Goal: Task Accomplishment & Management: Manage account settings

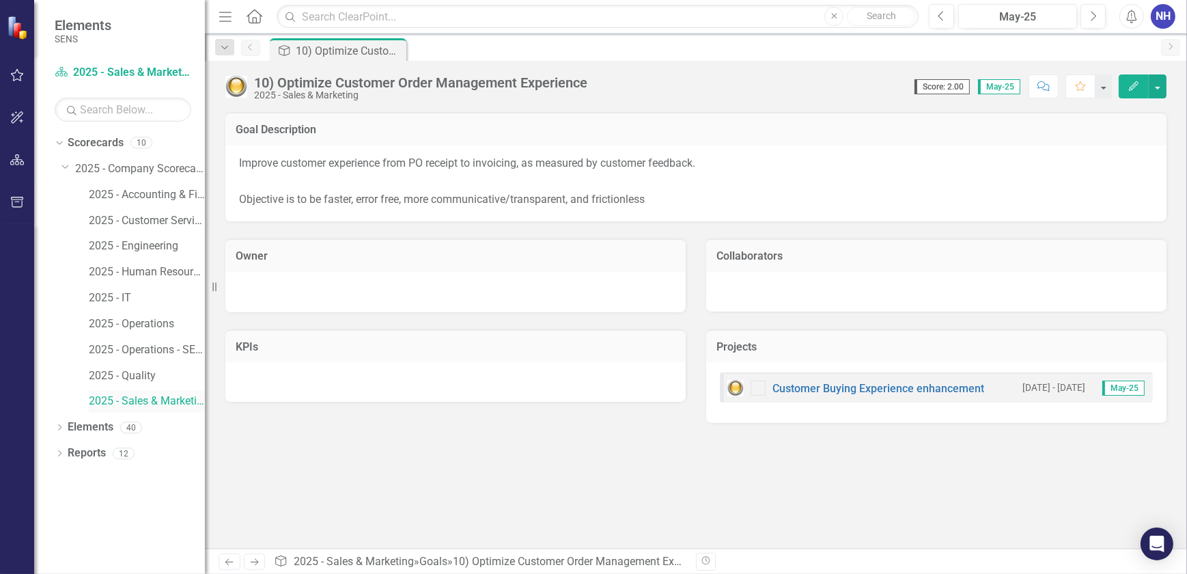
click at [128, 402] on link "2025 - Sales & Marketing" at bounding box center [147, 401] width 116 height 16
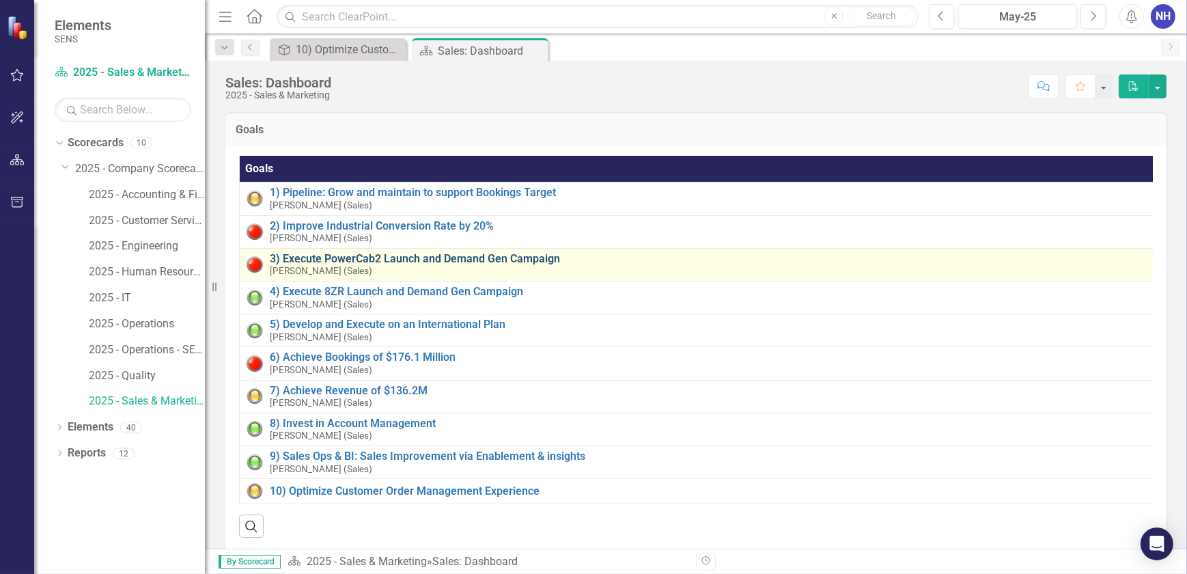
click at [346, 258] on link "3) Execute PowerCab2 Launch and Demand Gen Campaign" at bounding box center [712, 259] width 885 height 12
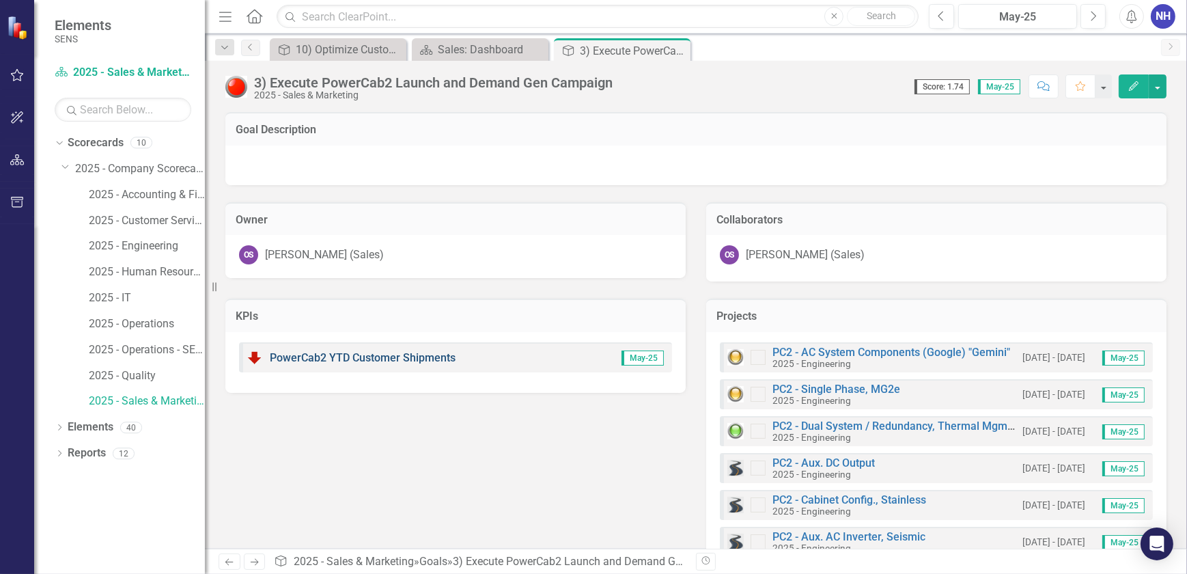
click at [355, 361] on link "PowerCab2 YTD Customer Shipments" at bounding box center [363, 357] width 186 height 13
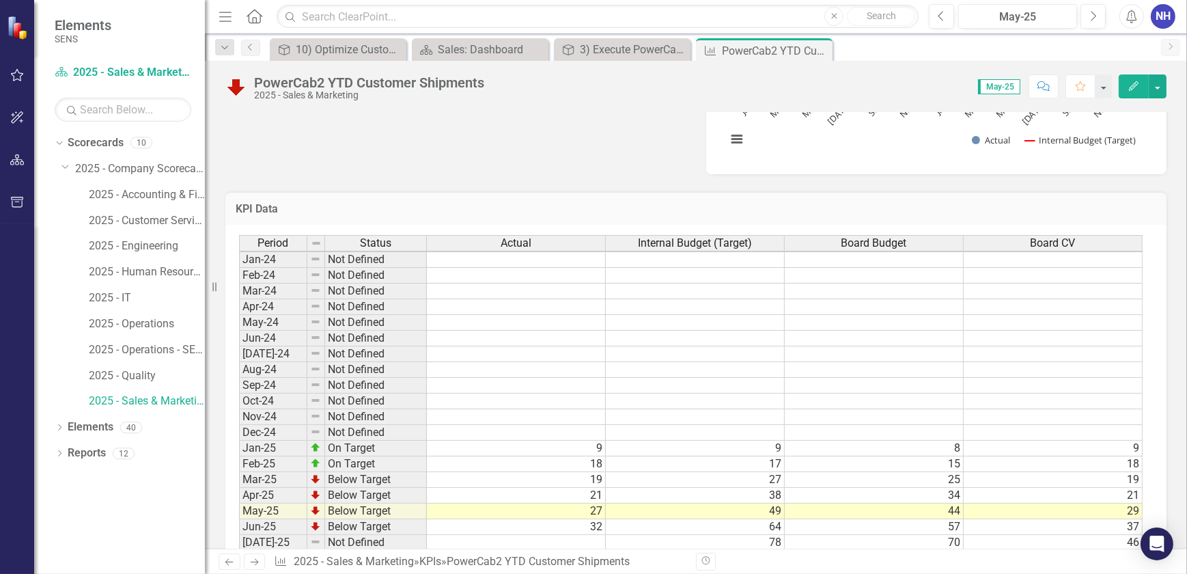
scroll to position [744, 0]
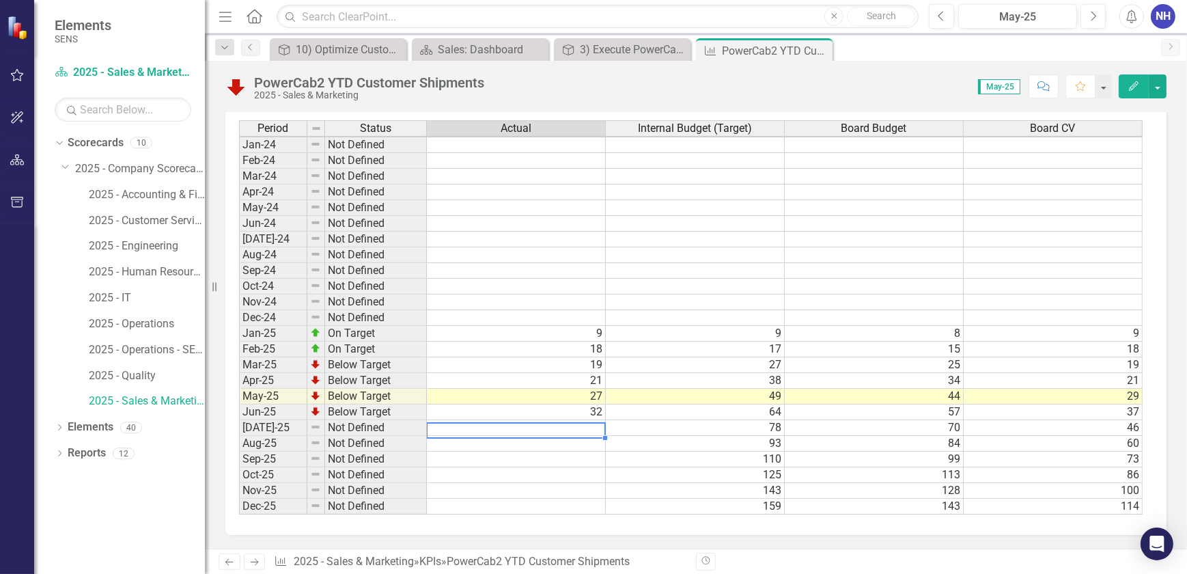
click at [587, 420] on td at bounding box center [516, 428] width 179 height 16
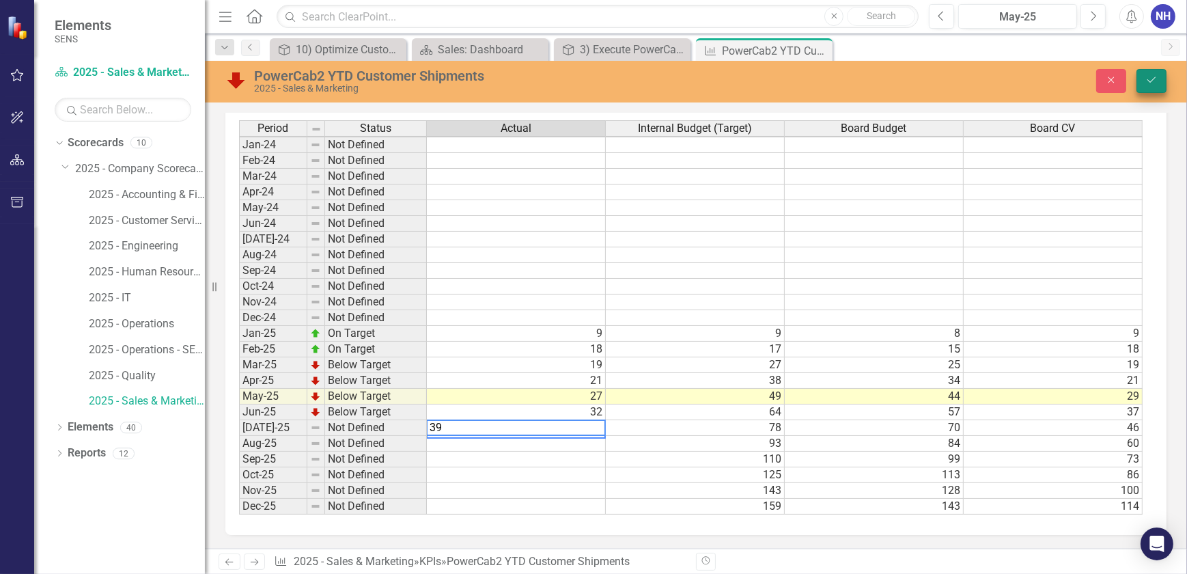
type textarea "39"
click at [1154, 78] on icon "Save" at bounding box center [1151, 80] width 12 height 10
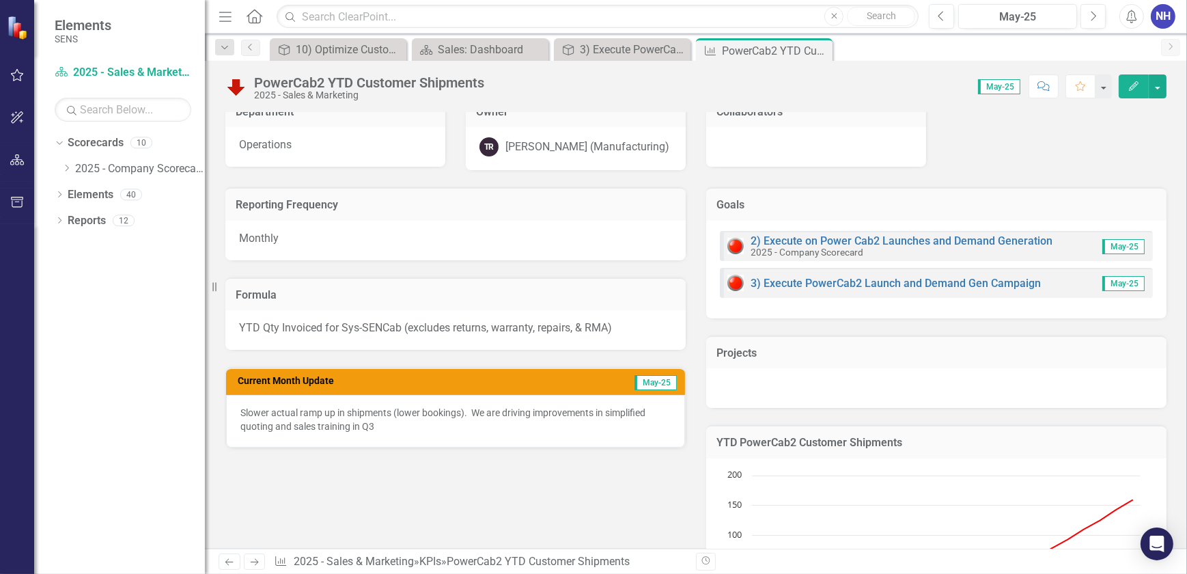
scroll to position [124, 0]
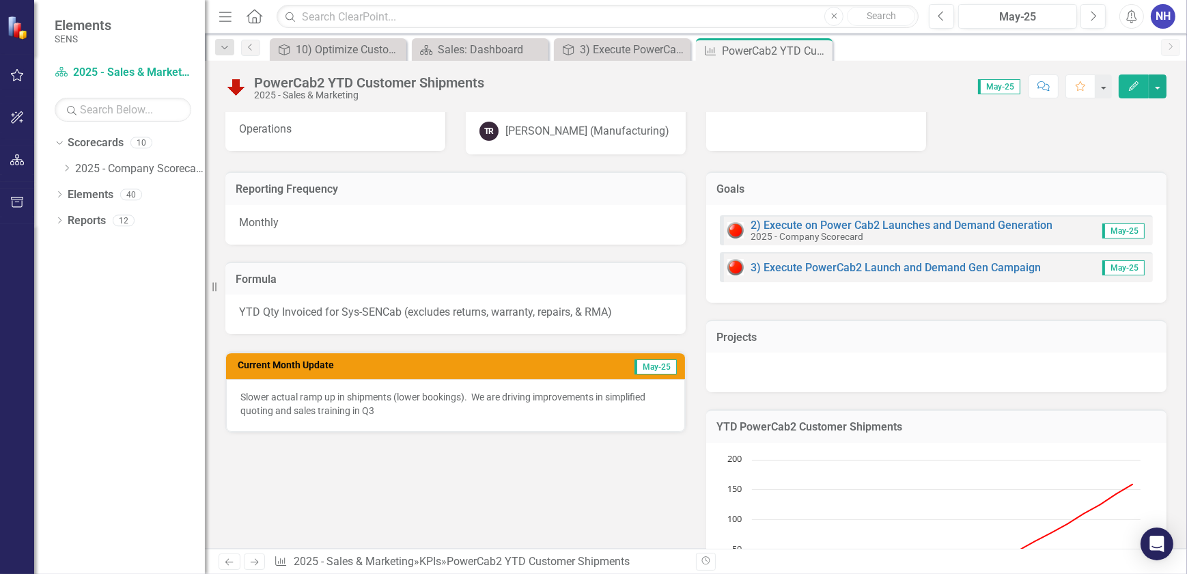
click at [397, 409] on p "Slower actual ramp up in shipments (lower bookings). We are driving improvement…" at bounding box center [455, 403] width 430 height 27
click at [398, 409] on p "Slower actual ramp up in shipments (lower bookings). We are driving improvement…" at bounding box center [455, 403] width 430 height 27
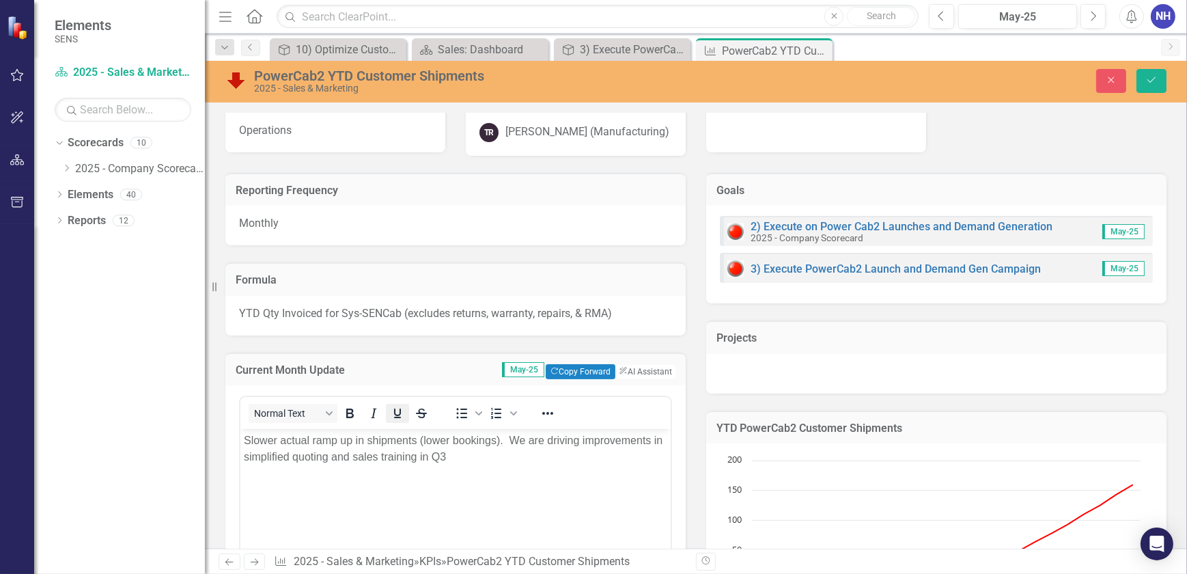
scroll to position [0, 0]
click at [506, 437] on p "Slower actual ramp up in shipments (lower bookings). We are driving improvement…" at bounding box center [454, 448] width 423 height 33
click at [527, 438] on p "Slower actual ramp up in shipments (lower bookings). We are driving improvement…" at bounding box center [454, 448] width 423 height 33
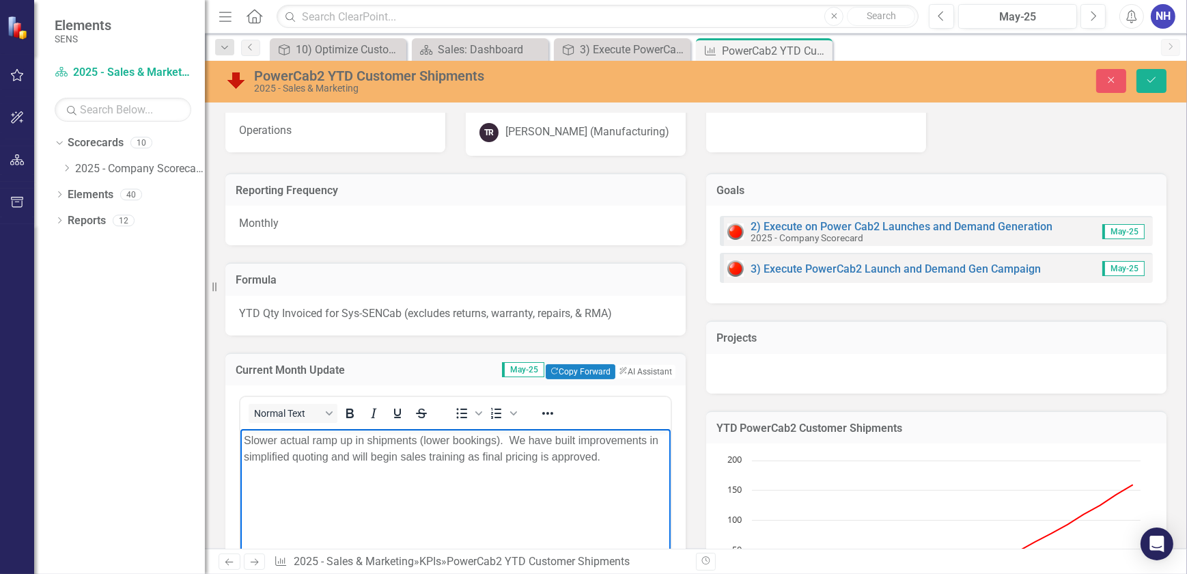
click at [557, 436] on p "Slower actual ramp up in shipments (lower bookings). We have built improvements…" at bounding box center [454, 448] width 423 height 33
click at [418, 470] on p "Slower actual ramp up in shipments (lower bookings). We have worked with Financ…" at bounding box center [454, 456] width 423 height 49
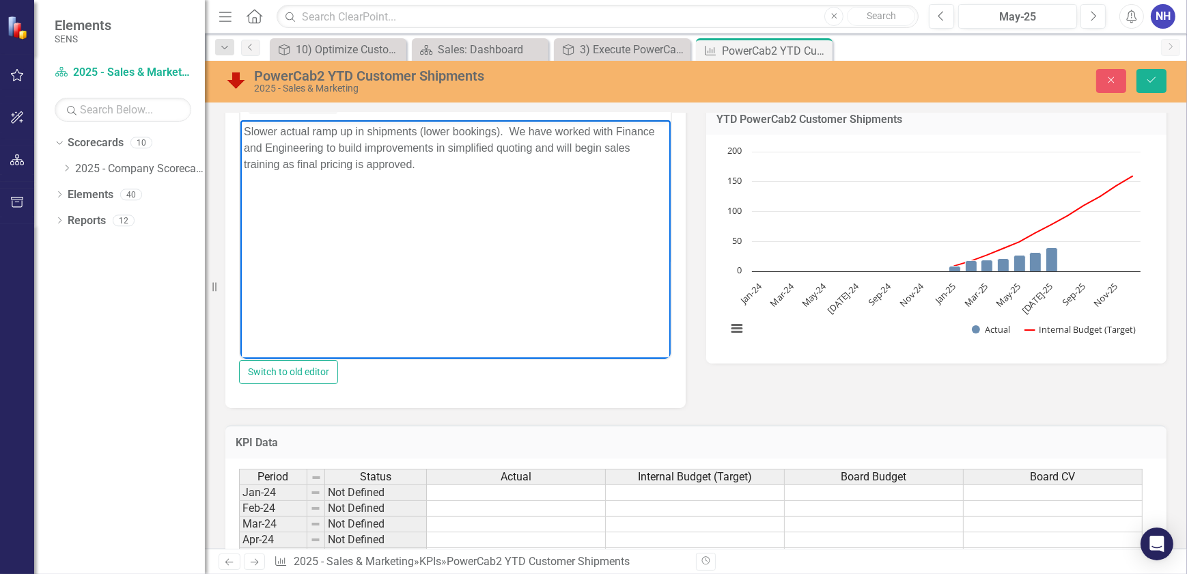
scroll to position [434, 0]
click at [505, 403] on div "Normal Text To open the popup, press Shift+Enter To open the popup, press Shift…" at bounding box center [455, 239] width 460 height 331
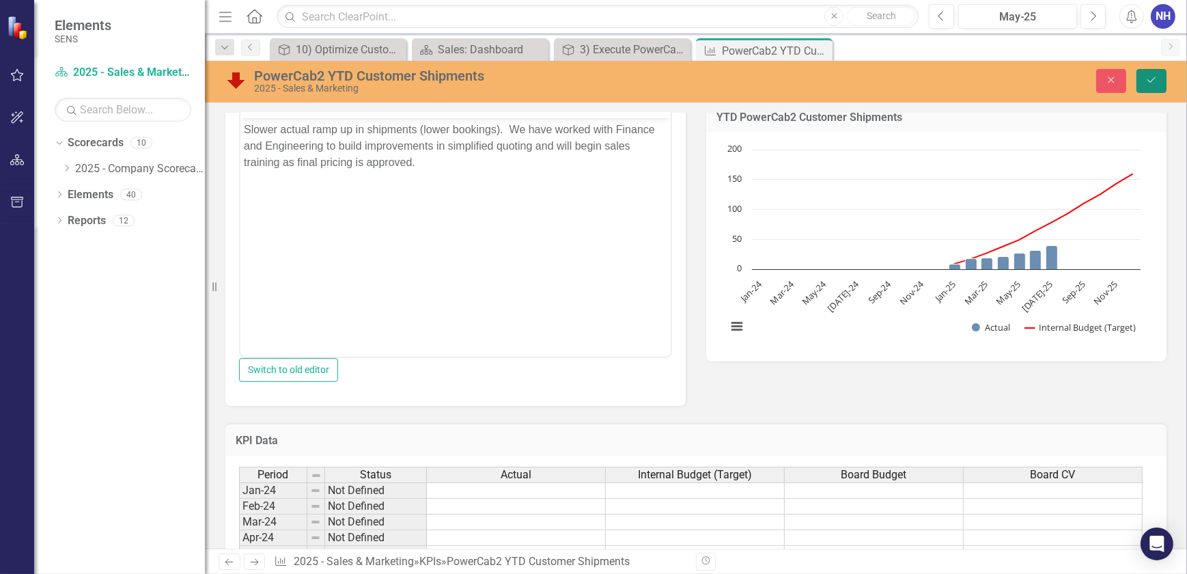
click at [1151, 75] on icon "Save" at bounding box center [1151, 80] width 12 height 10
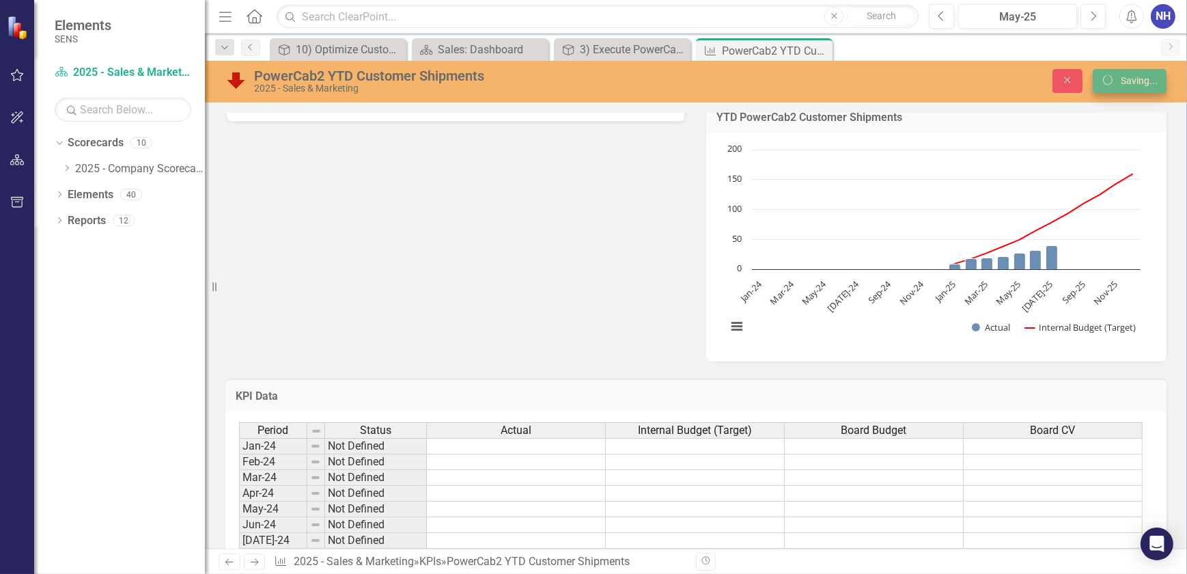
scroll to position [429, 0]
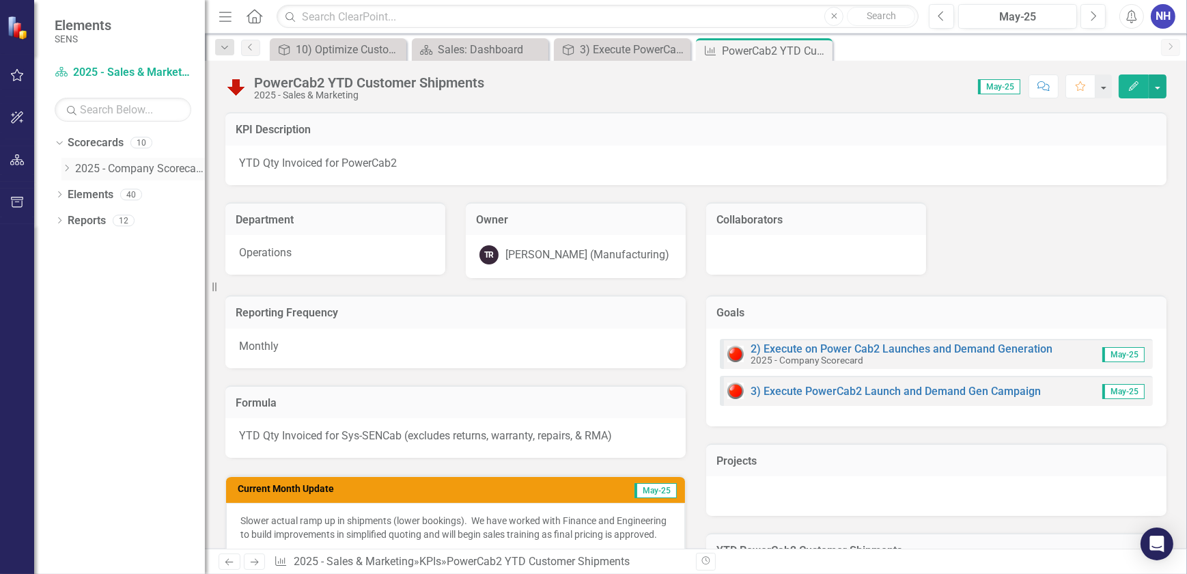
click at [68, 169] on icon "Dropdown" at bounding box center [66, 168] width 10 height 8
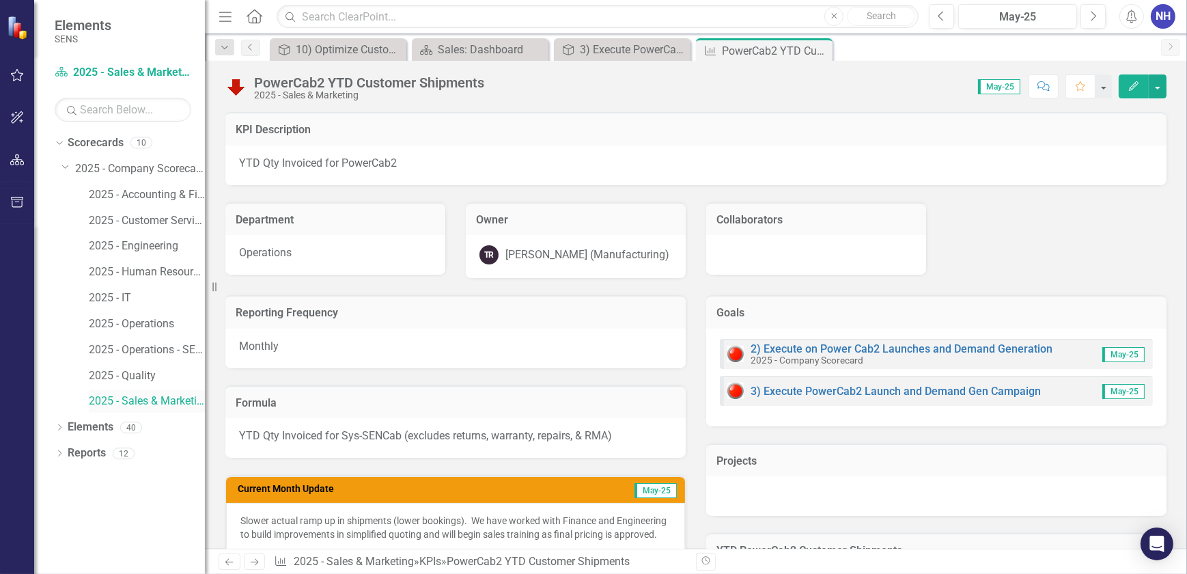
click at [147, 400] on link "2025 - Sales & Marketing" at bounding box center [147, 401] width 116 height 16
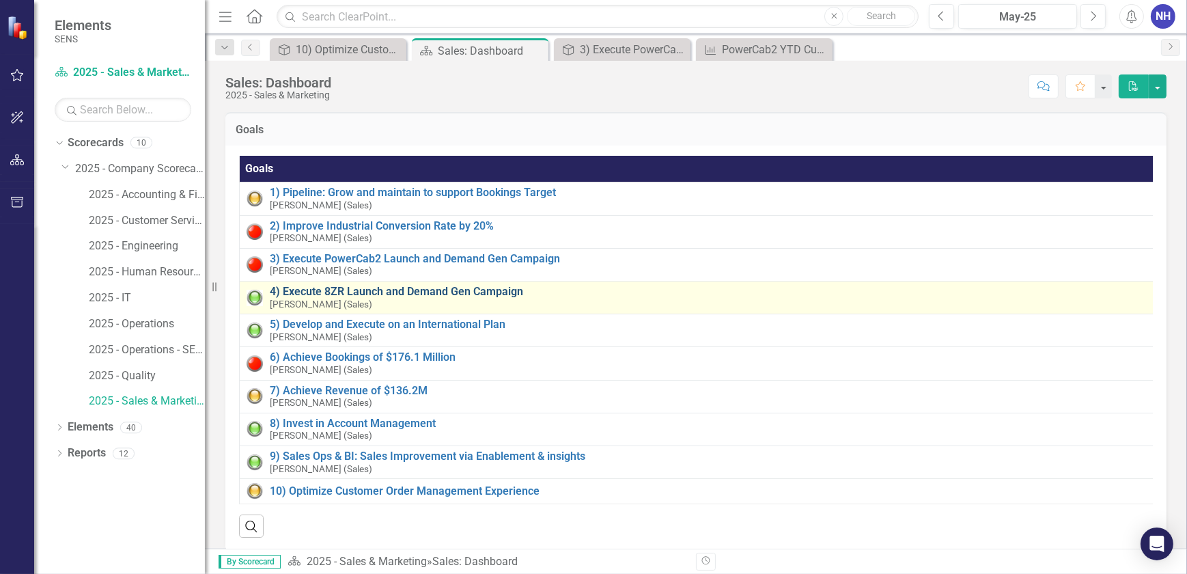
click at [377, 294] on link "4) Execute 8ZR Launch and Demand Gen Campaign" at bounding box center [711, 291] width 882 height 12
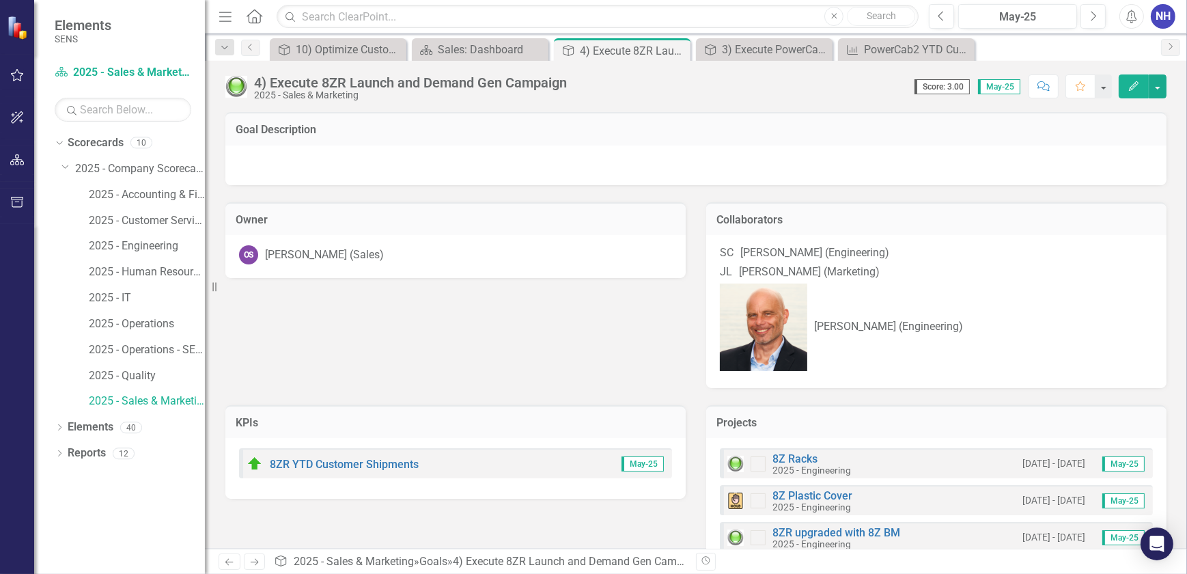
scroll to position [49, 0]
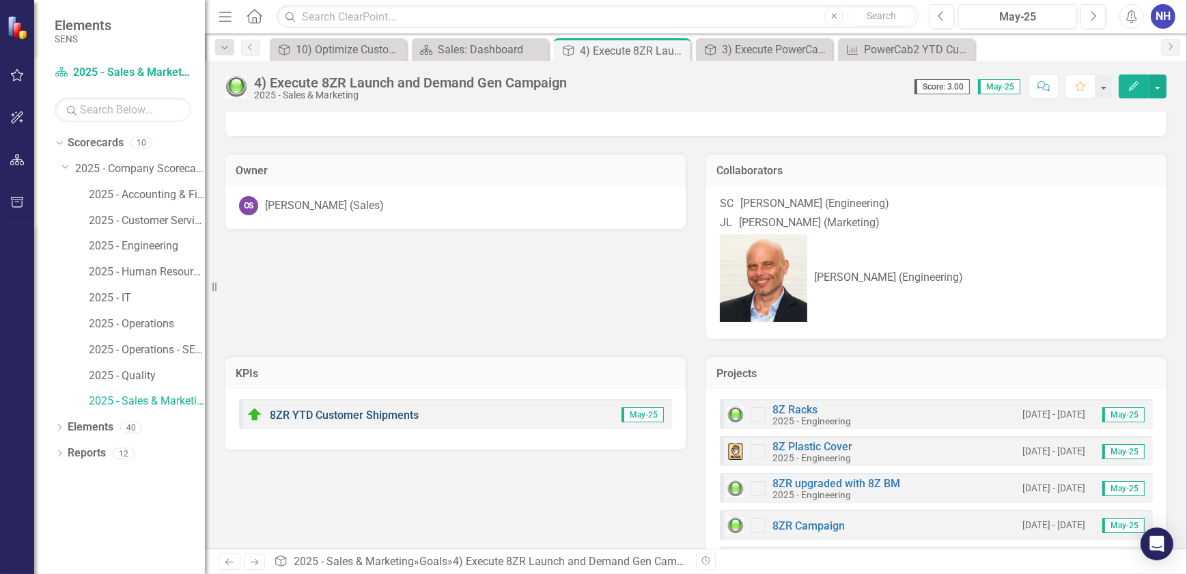
click at [350, 408] on link "8ZR YTD Customer Shipments" at bounding box center [344, 414] width 149 height 13
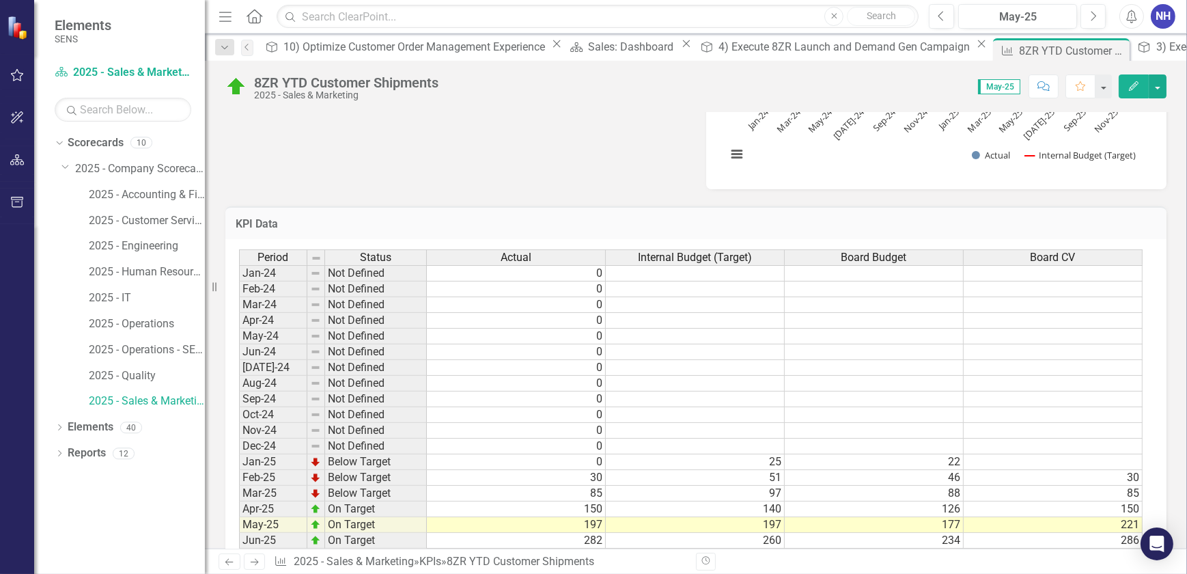
scroll to position [683, 0]
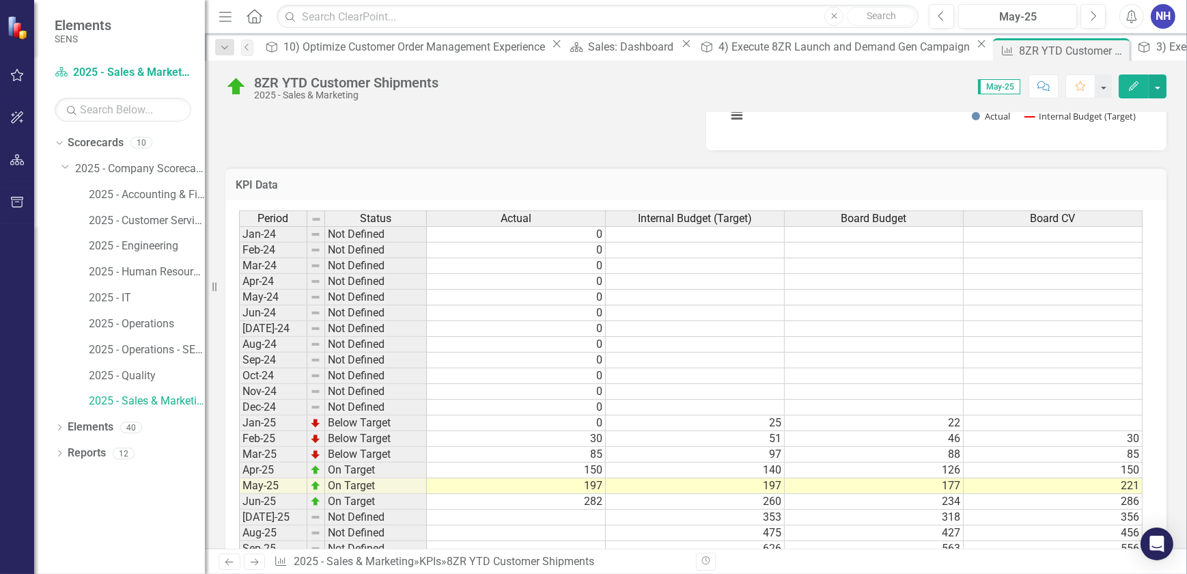
click at [583, 522] on td at bounding box center [516, 517] width 179 height 16
click at [589, 522] on td at bounding box center [516, 517] width 179 height 16
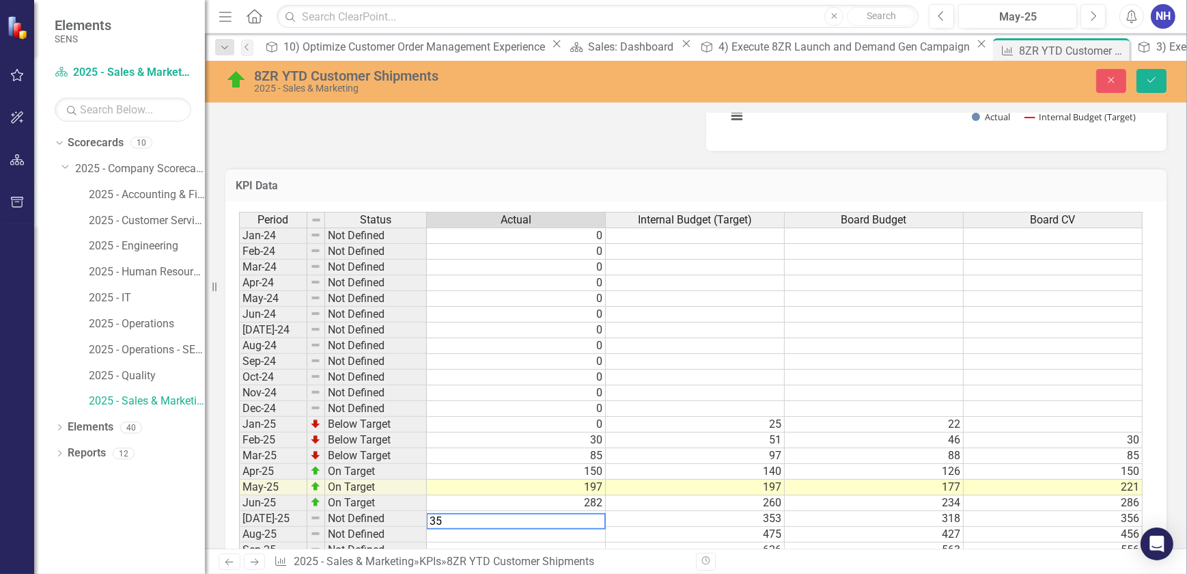
type textarea "350"
click at [1156, 77] on icon "Save" at bounding box center [1151, 80] width 12 height 10
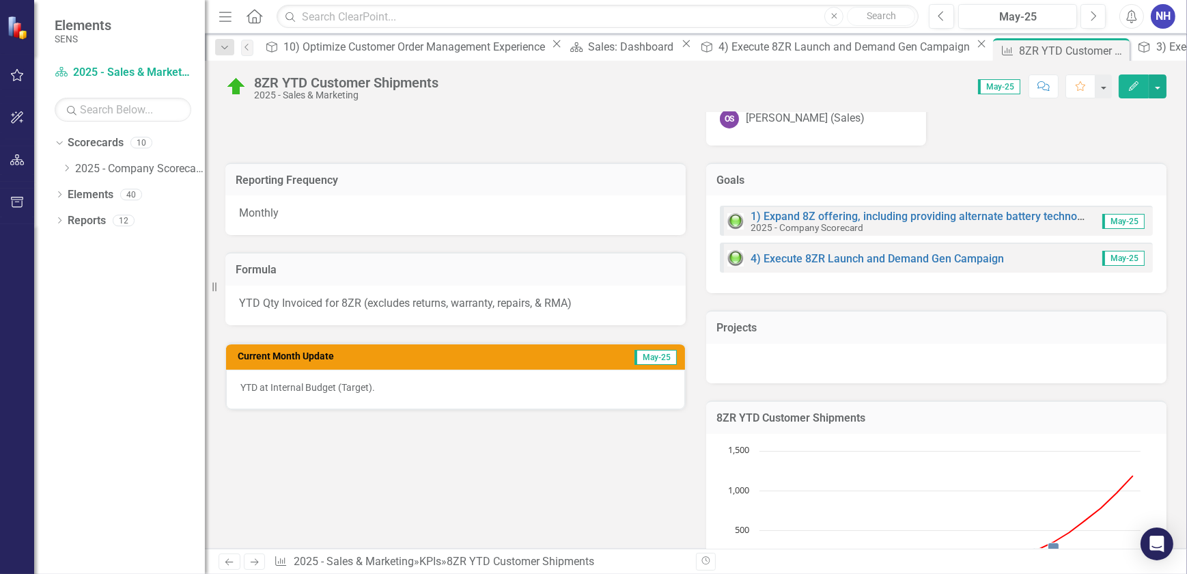
scroll to position [186, 0]
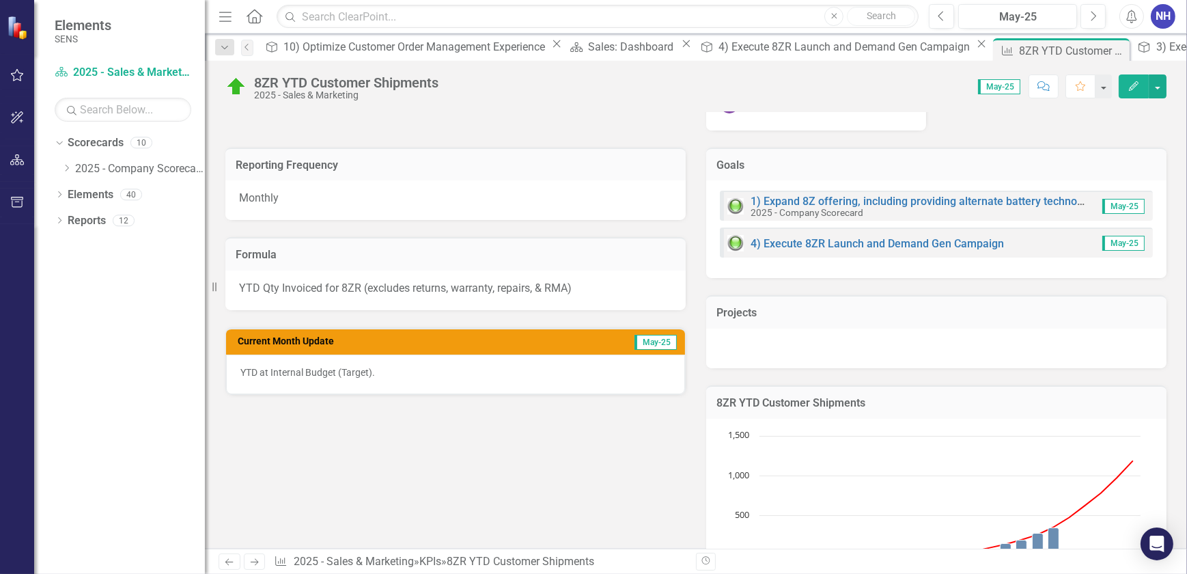
click at [311, 376] on p "YTD at Internal Budget (Target)." at bounding box center [455, 372] width 430 height 14
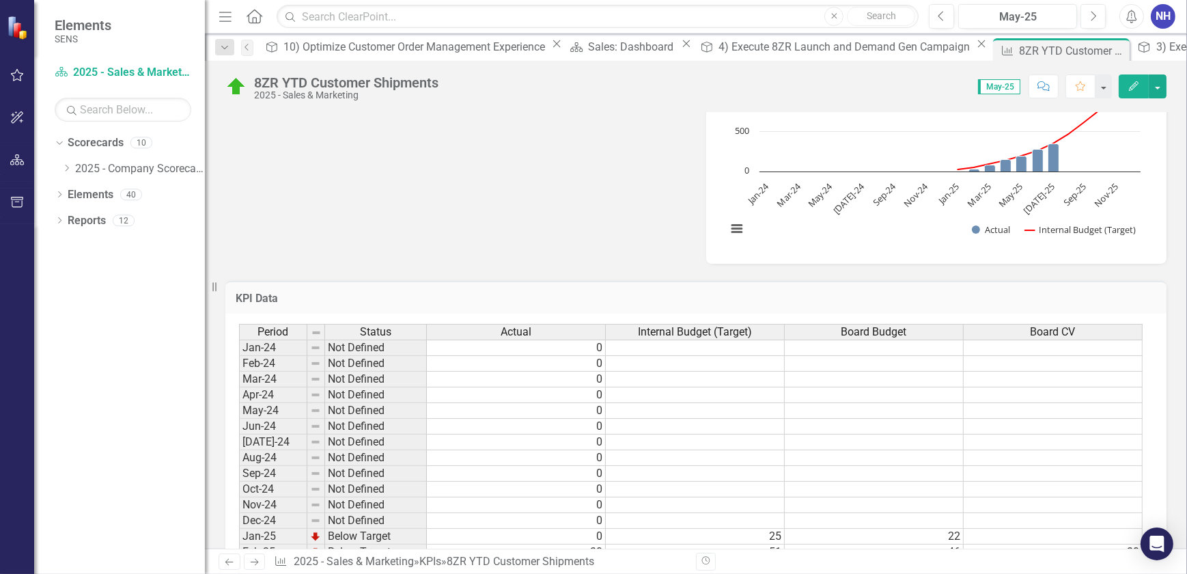
scroll to position [471, 0]
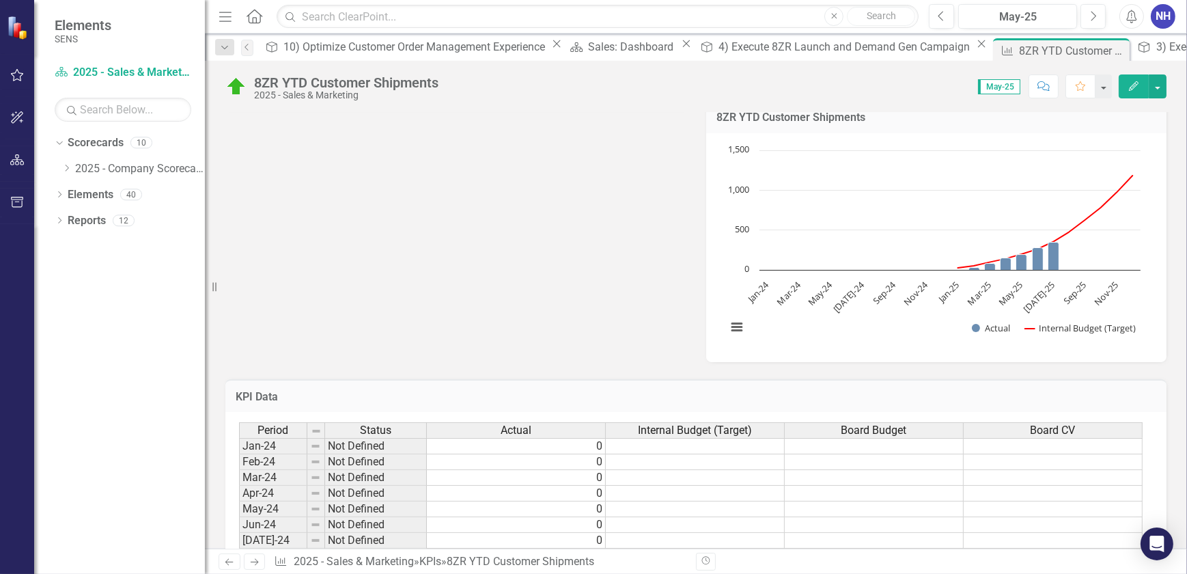
drag, startPoint x: 544, startPoint y: 128, endPoint x: 535, endPoint y: 132, distance: 8.9
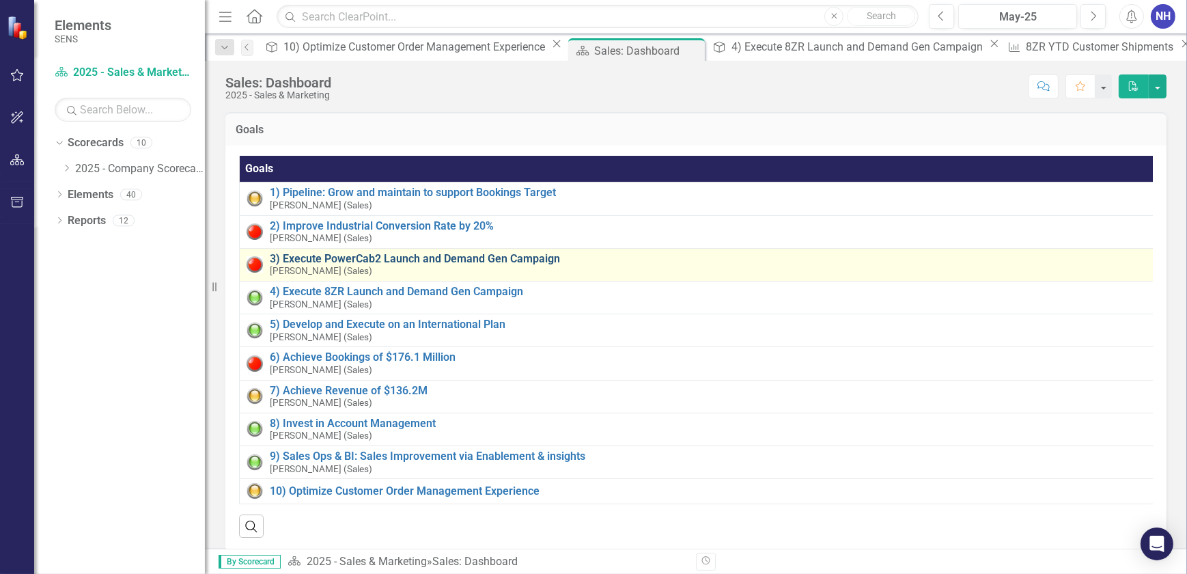
click at [363, 264] on link "3) Execute PowerCab2 Launch and Demand Gen Campaign" at bounding box center [710, 259] width 881 height 12
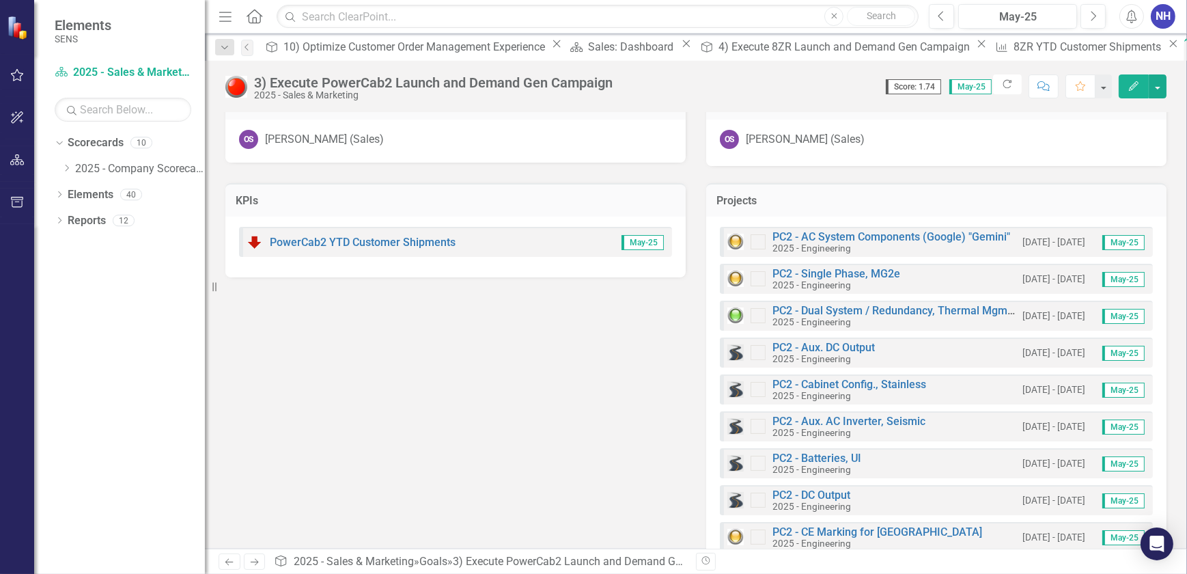
scroll to position [2, 0]
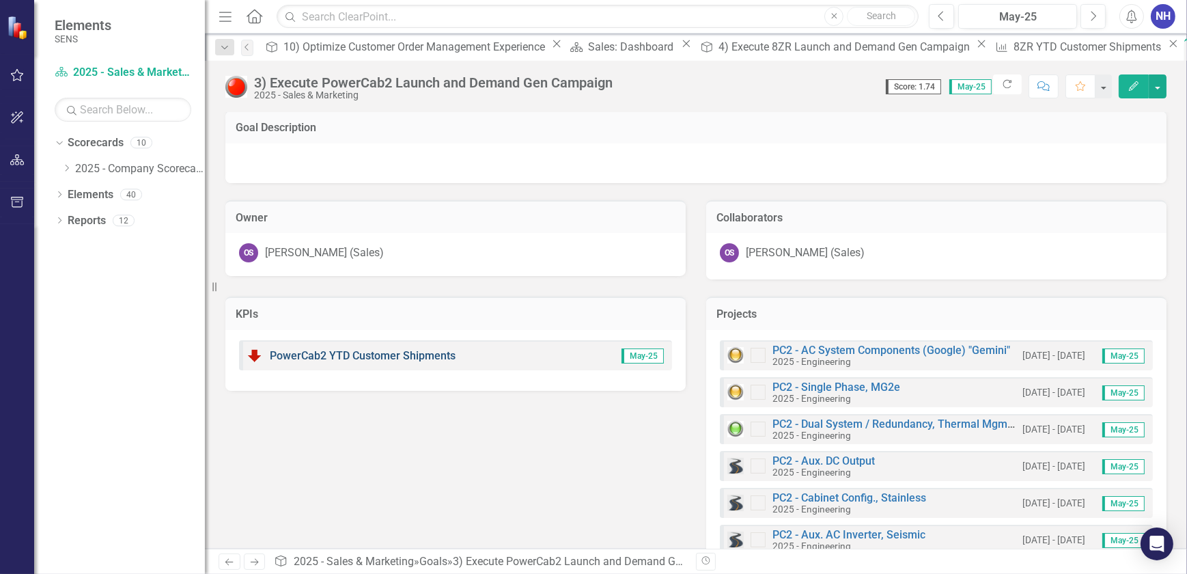
click at [359, 355] on link "PowerCab2 YTD Customer Shipments" at bounding box center [363, 355] width 186 height 13
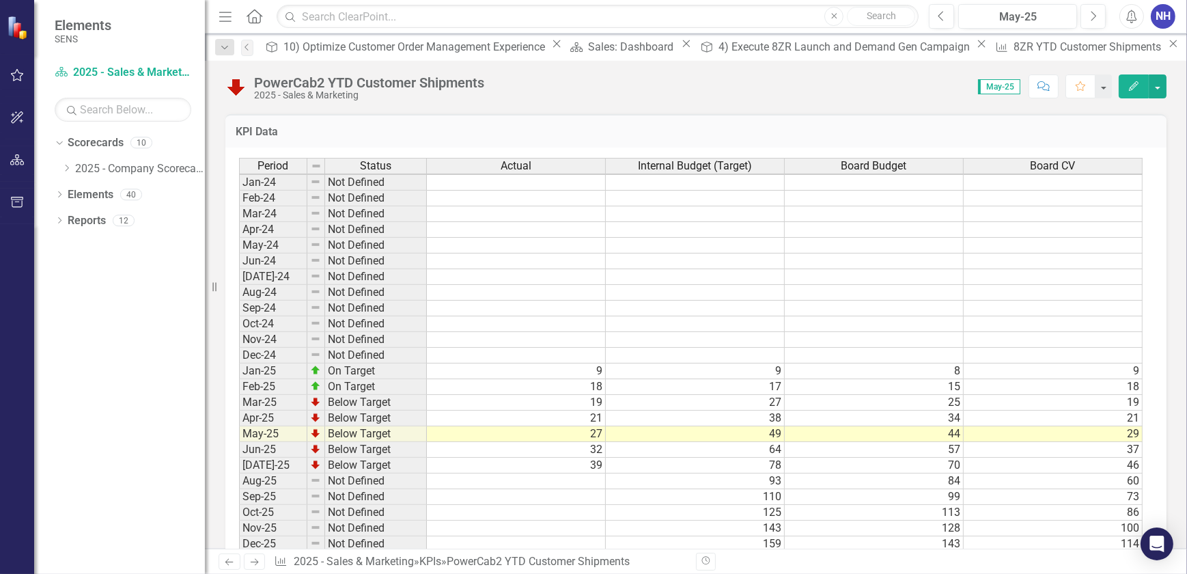
scroll to position [744, 0]
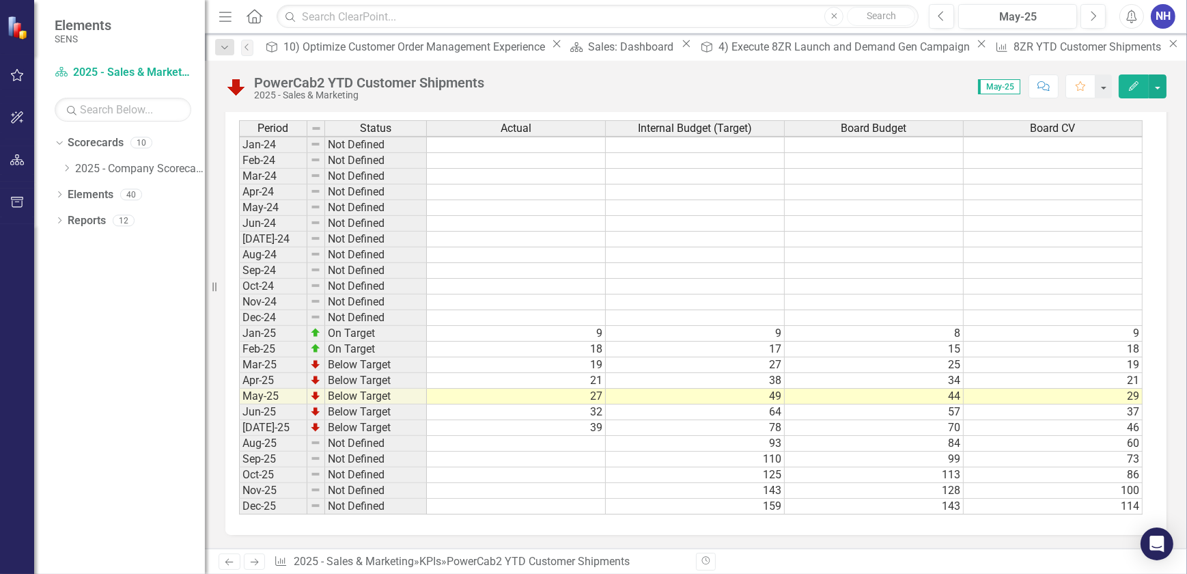
click at [590, 404] on td "32" at bounding box center [516, 412] width 179 height 16
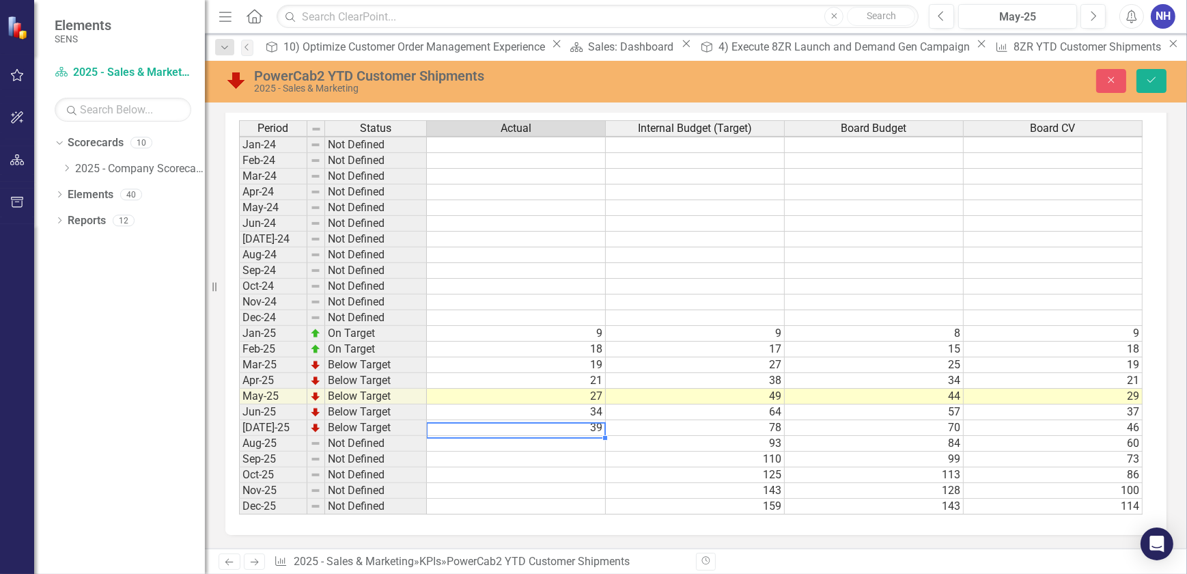
click at [600, 420] on td "39" at bounding box center [516, 428] width 179 height 16
type textarea "41"
click at [1157, 81] on icon "Save" at bounding box center [1151, 80] width 12 height 10
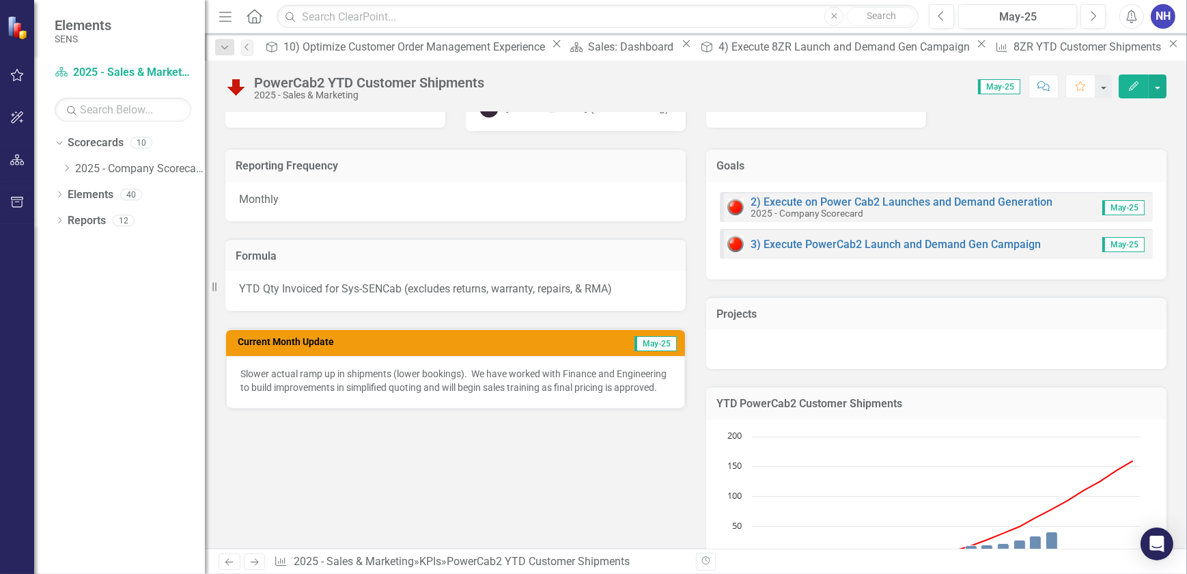
scroll to position [0, 0]
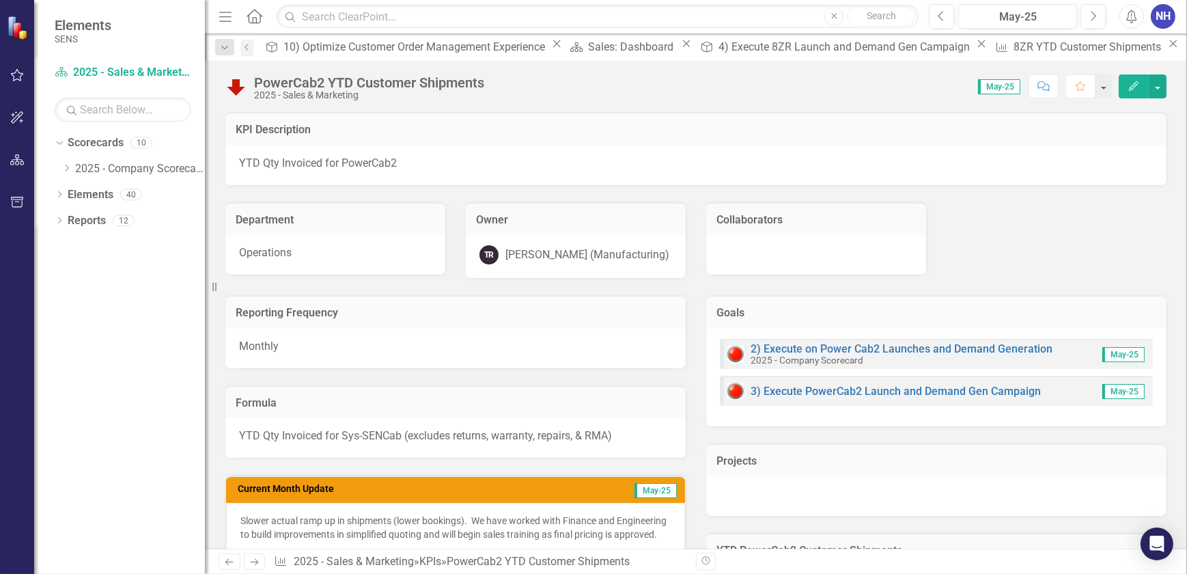
drag, startPoint x: 268, startPoint y: 107, endPoint x: 288, endPoint y: 109, distance: 19.3
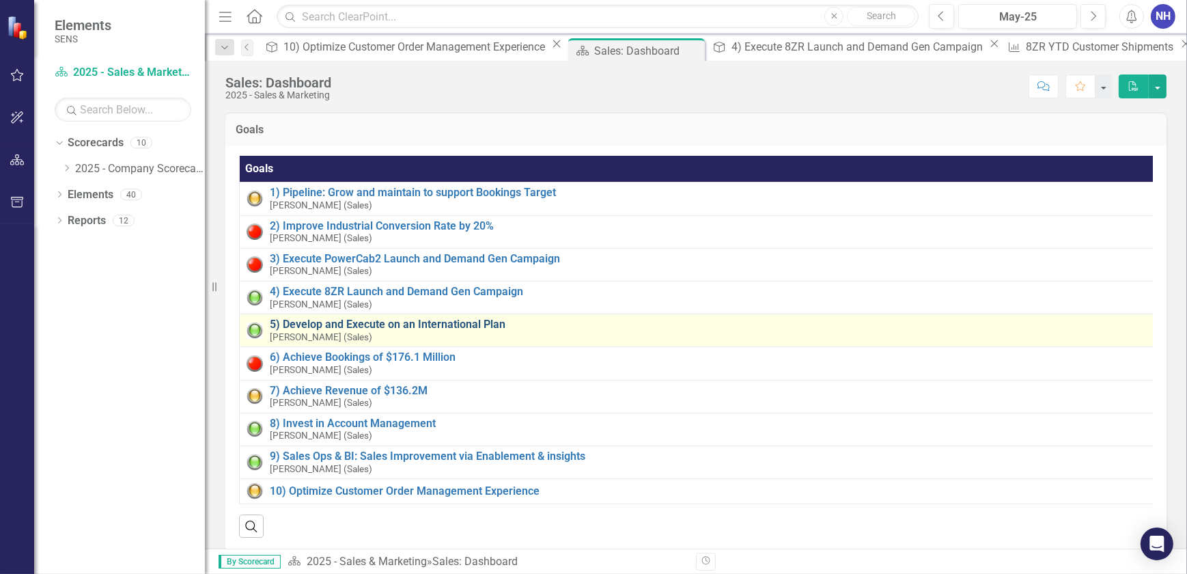
click at [386, 325] on link "5) Develop and Execute on an International Plan" at bounding box center [710, 324] width 881 height 12
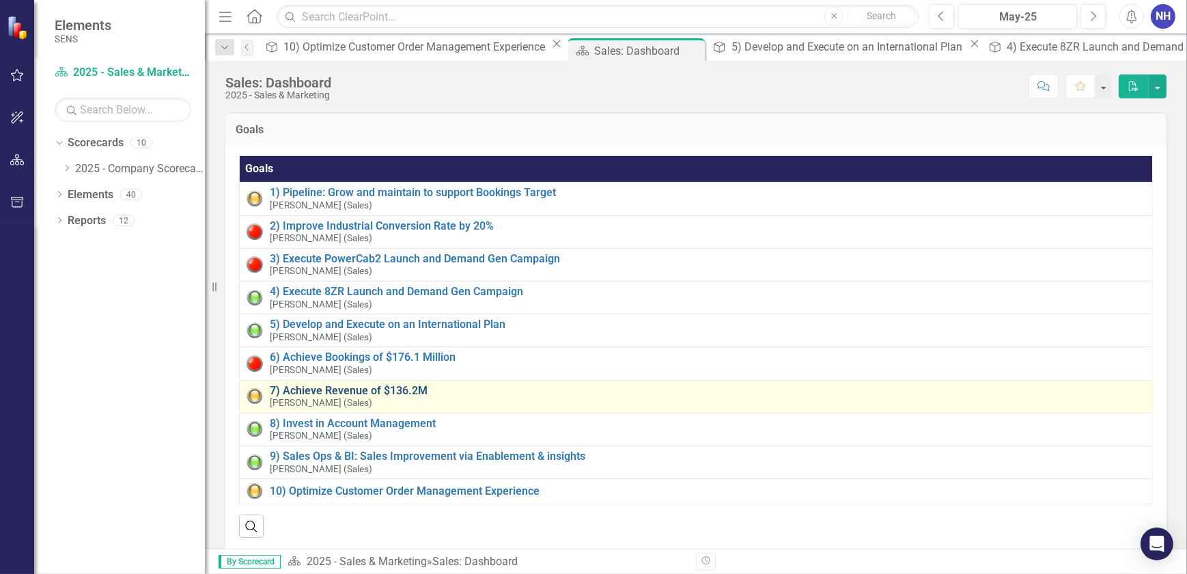
click at [367, 392] on link "7) Achieve Revenue of $136.2M" at bounding box center [708, 391] width 876 height 12
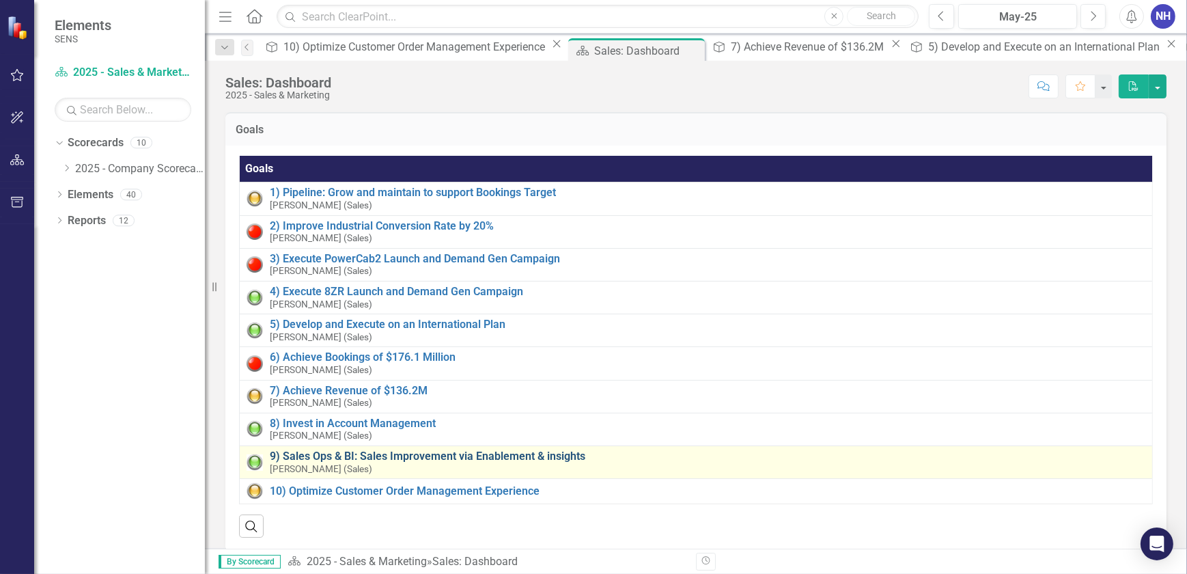
click at [384, 453] on link "9) Sales Ops & BI: Sales Improvement via Enablement & insights" at bounding box center [708, 456] width 876 height 12
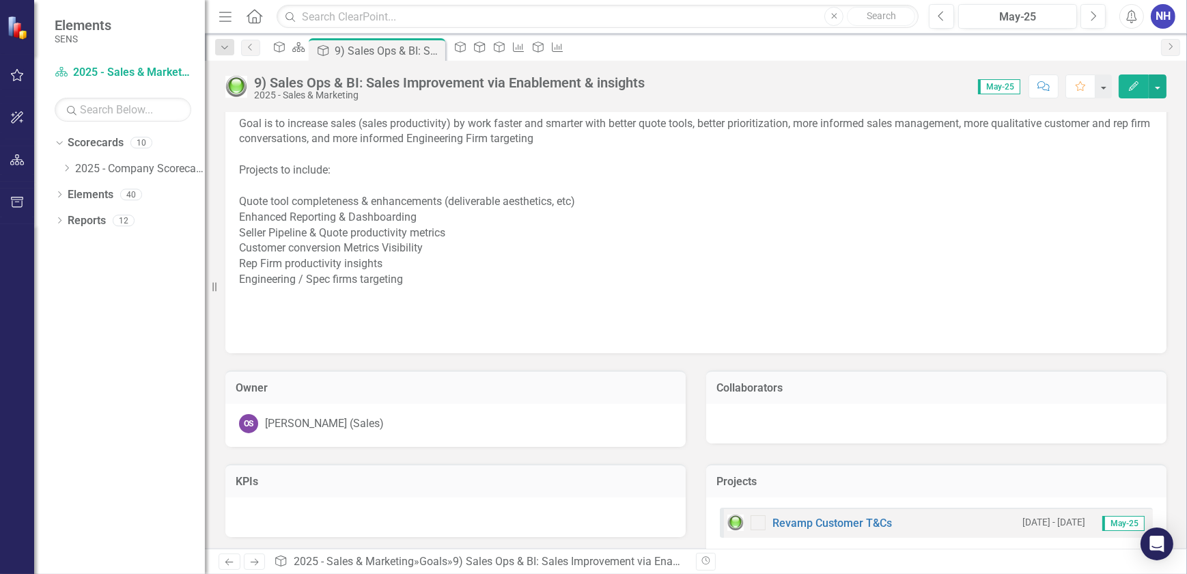
scroll to position [61, 0]
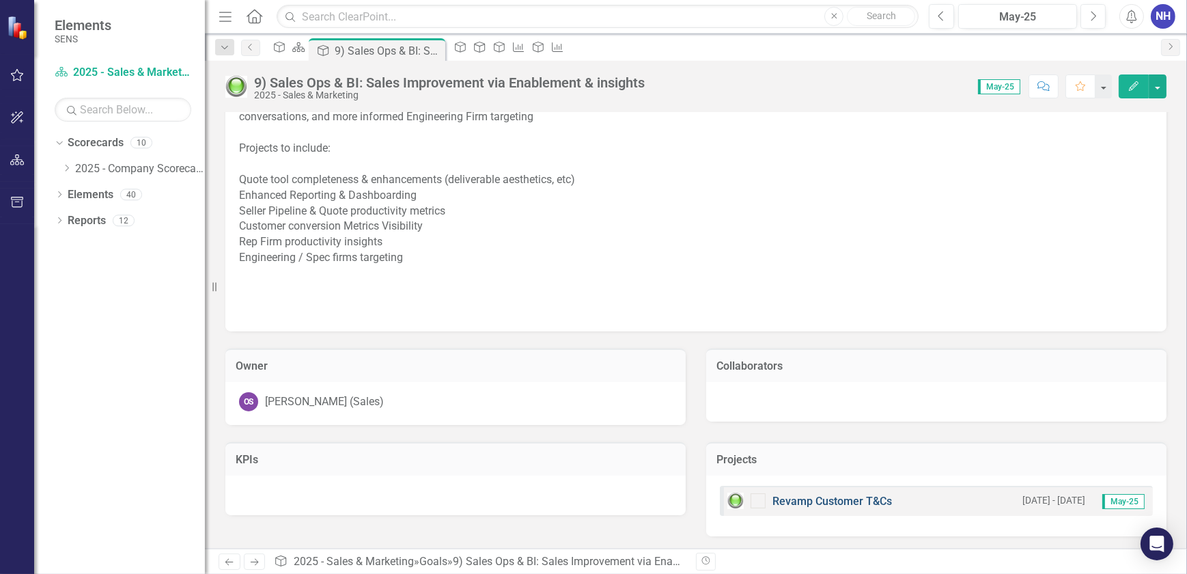
click at [817, 501] on link "Revamp Customer T&Cs" at bounding box center [832, 500] width 120 height 13
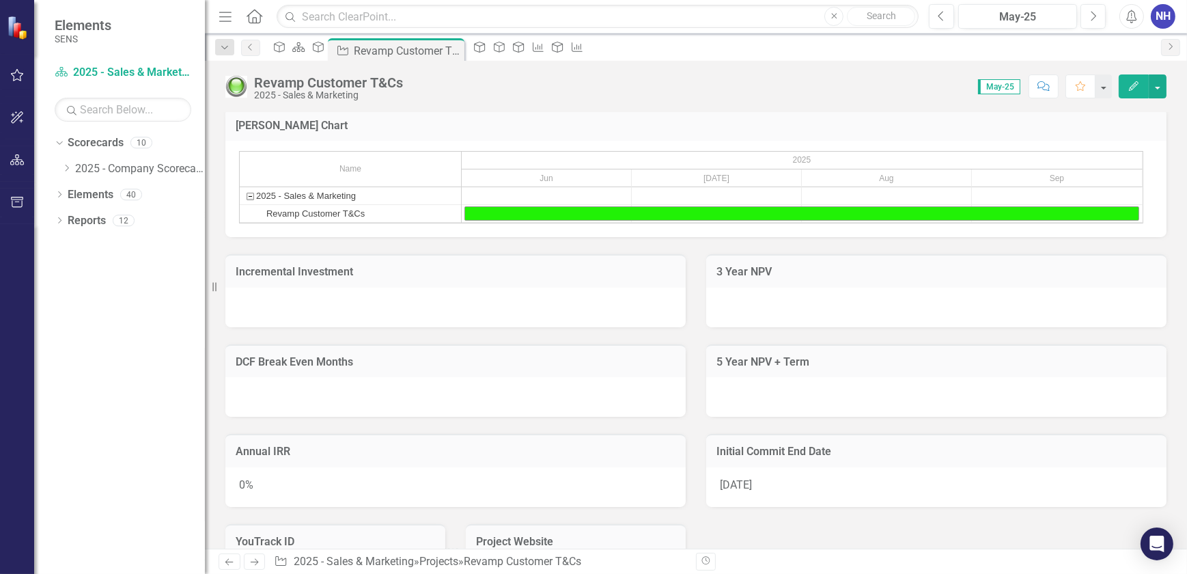
scroll to position [727, 0]
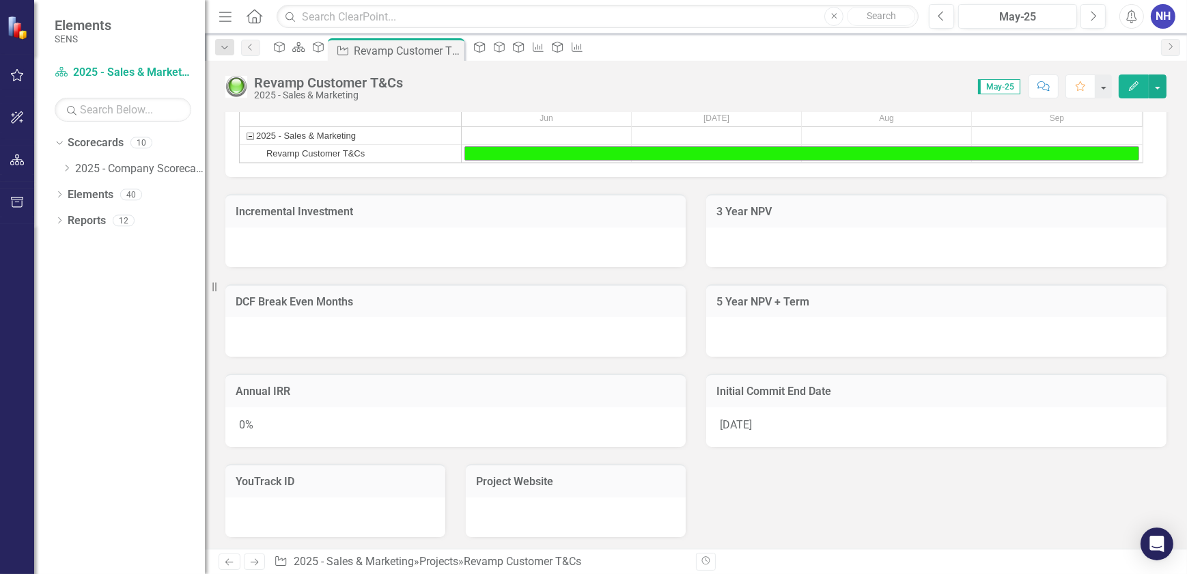
drag, startPoint x: 380, startPoint y: 423, endPoint x: 393, endPoint y: 408, distance: 19.4
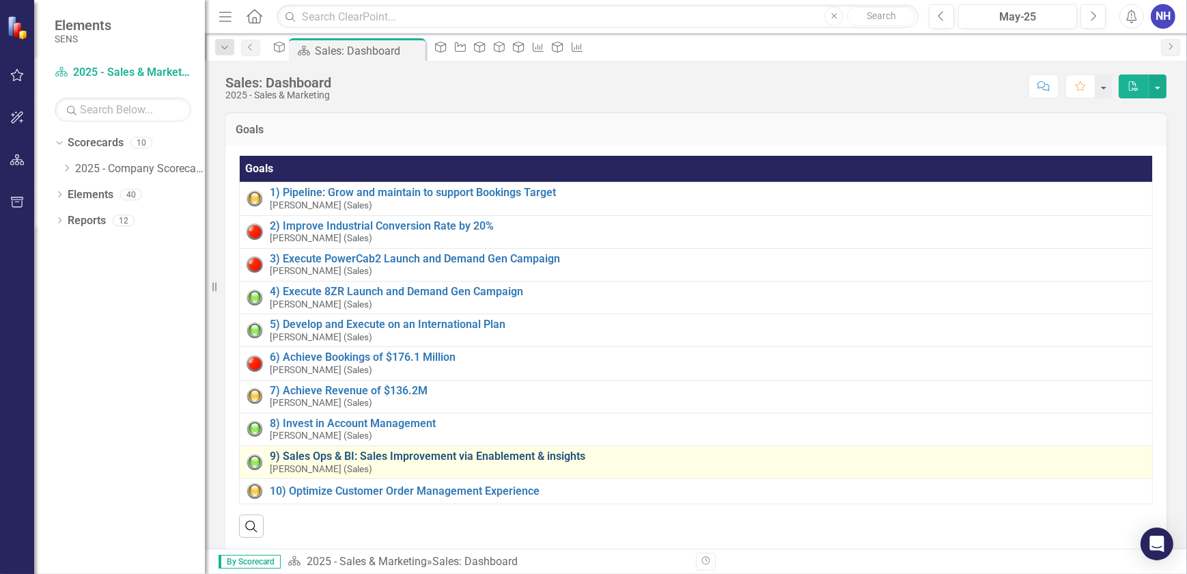
click at [382, 458] on link "9) Sales Ops & BI: Sales Improvement via Enablement & insights" at bounding box center [708, 456] width 876 height 12
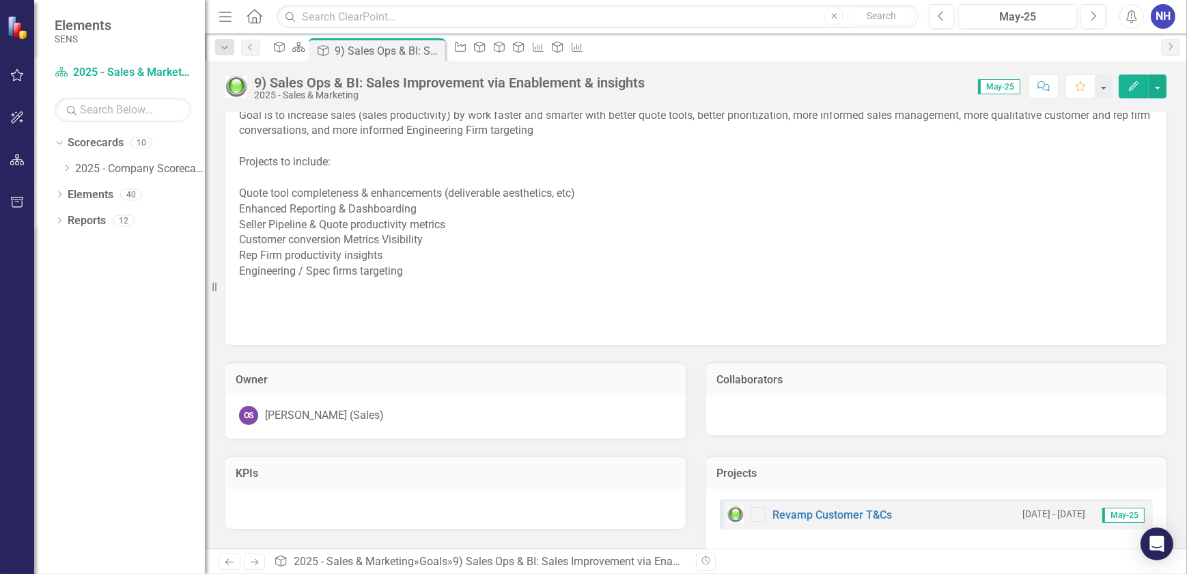
scroll to position [61, 0]
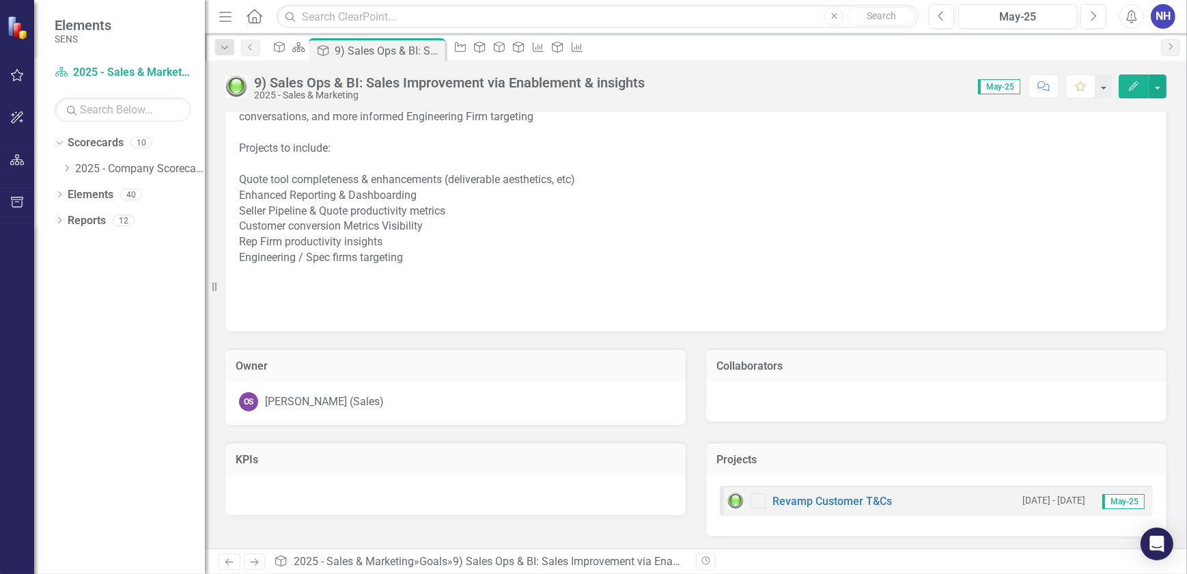
drag, startPoint x: 382, startPoint y: 469, endPoint x: 382, endPoint y: 462, distance: 6.9
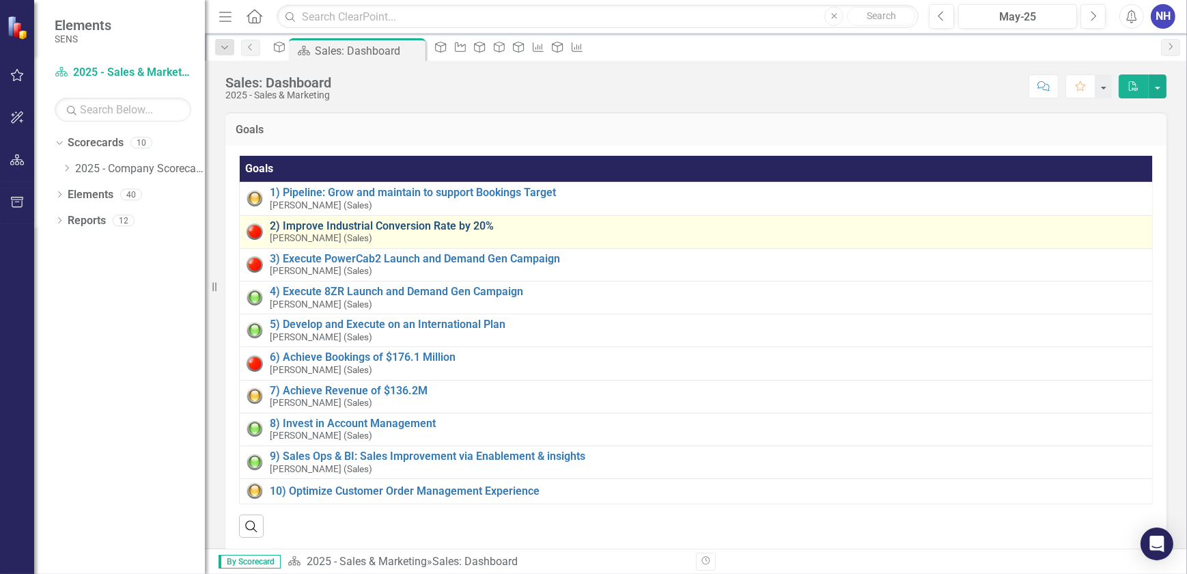
click at [346, 223] on link "2) Improve Industrial Conversion Rate by 20%" at bounding box center [708, 226] width 876 height 12
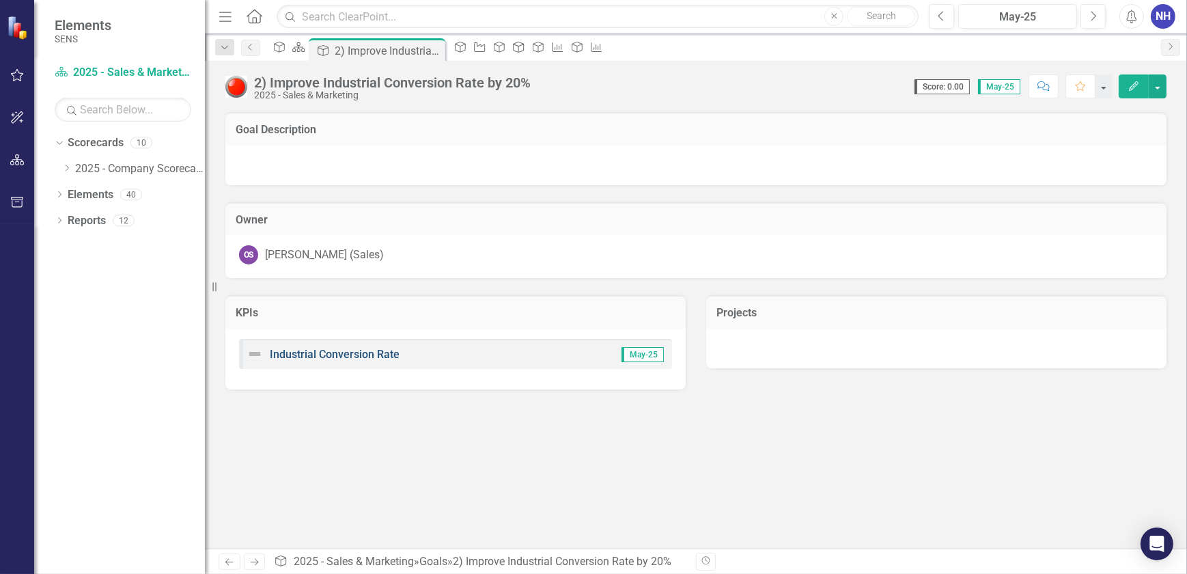
click at [329, 352] on link "Industrial Conversion Rate" at bounding box center [335, 354] width 130 height 13
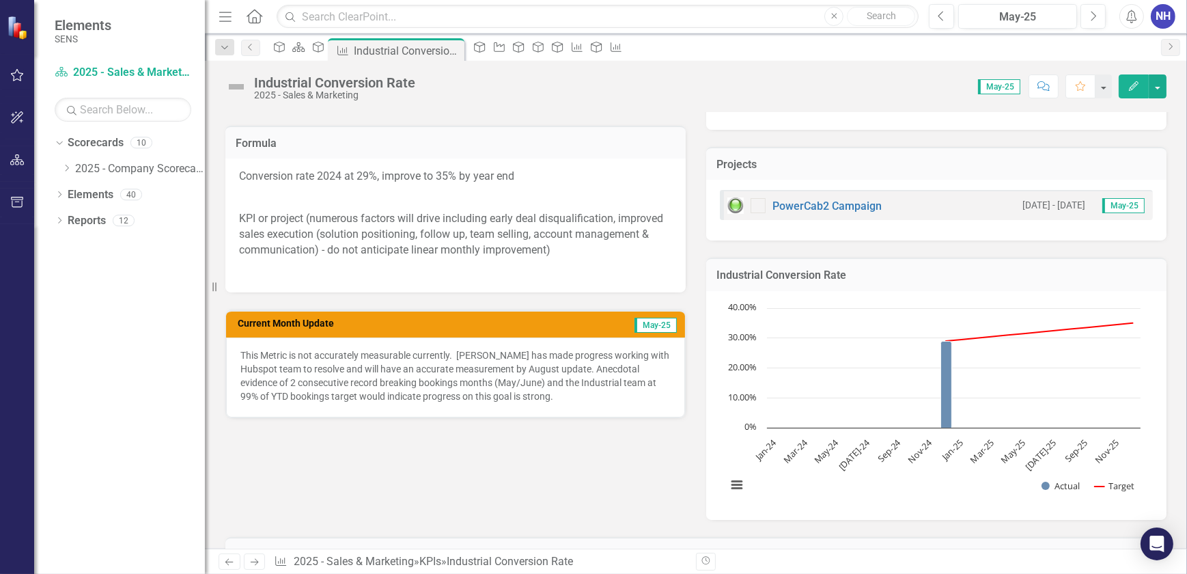
scroll to position [231, 0]
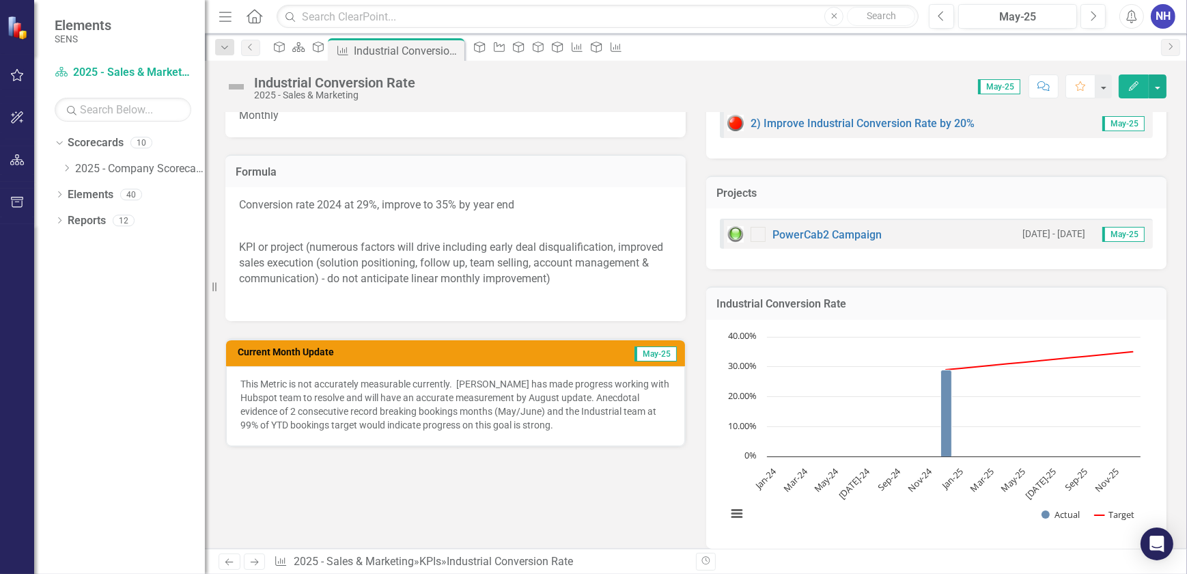
drag, startPoint x: 537, startPoint y: 215, endPoint x: 540, endPoint y: 208, distance: 7.6
click at [540, 208] on span "Conversion rate 2024 at 29%, improve to 35% by year end KPI or project (numerou…" at bounding box center [455, 252] width 433 height 110
click at [540, 208] on p "Conversion rate 2024 at 29%, improve to 35% by year end" at bounding box center [455, 206] width 433 height 18
click at [530, 208] on p "Conversion rate 2024 at 29%, improve to 35% by year end" at bounding box center [455, 206] width 433 height 18
click at [531, 208] on p "Conversion rate 2024 at 29%, improve to 35% by year end" at bounding box center [455, 206] width 433 height 18
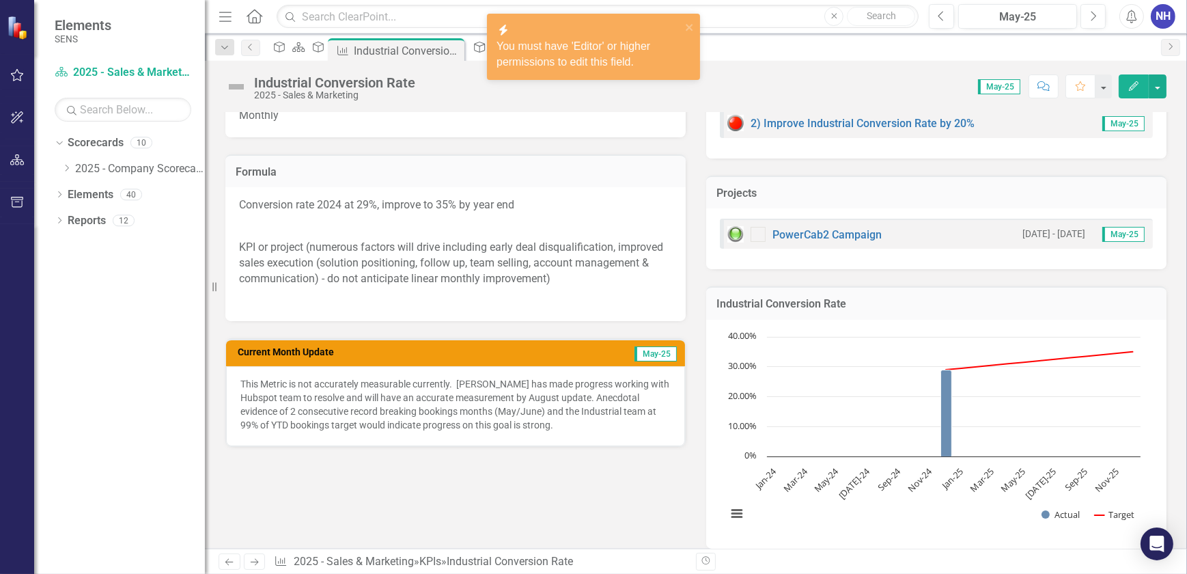
click at [531, 209] on p "Conversion rate 2024 at 29%, improve to 35% by year end" at bounding box center [455, 206] width 433 height 18
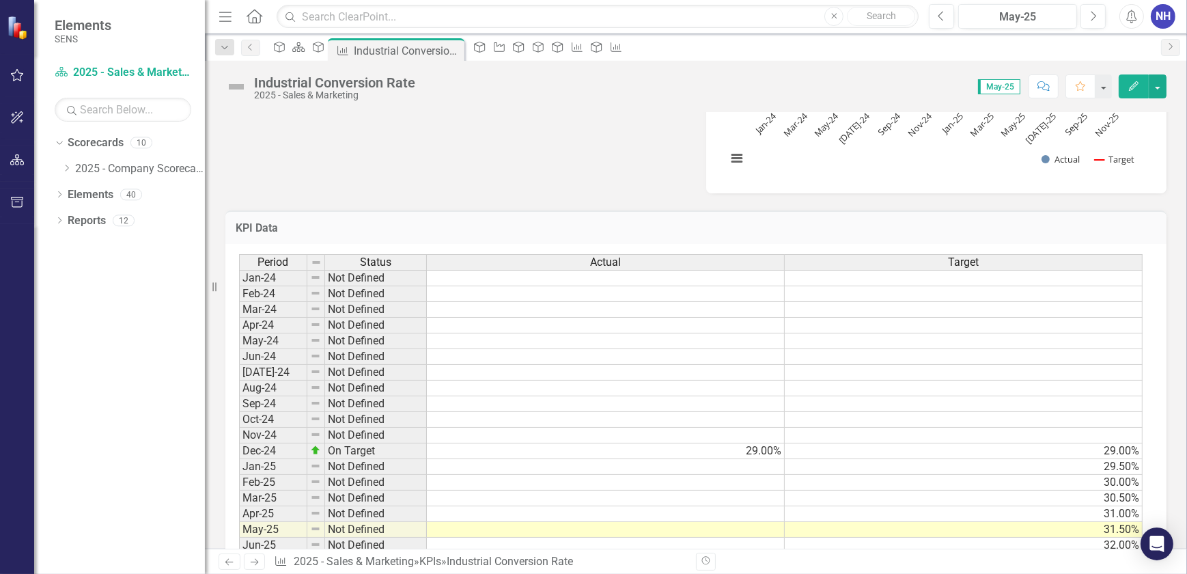
scroll to position [603, 0]
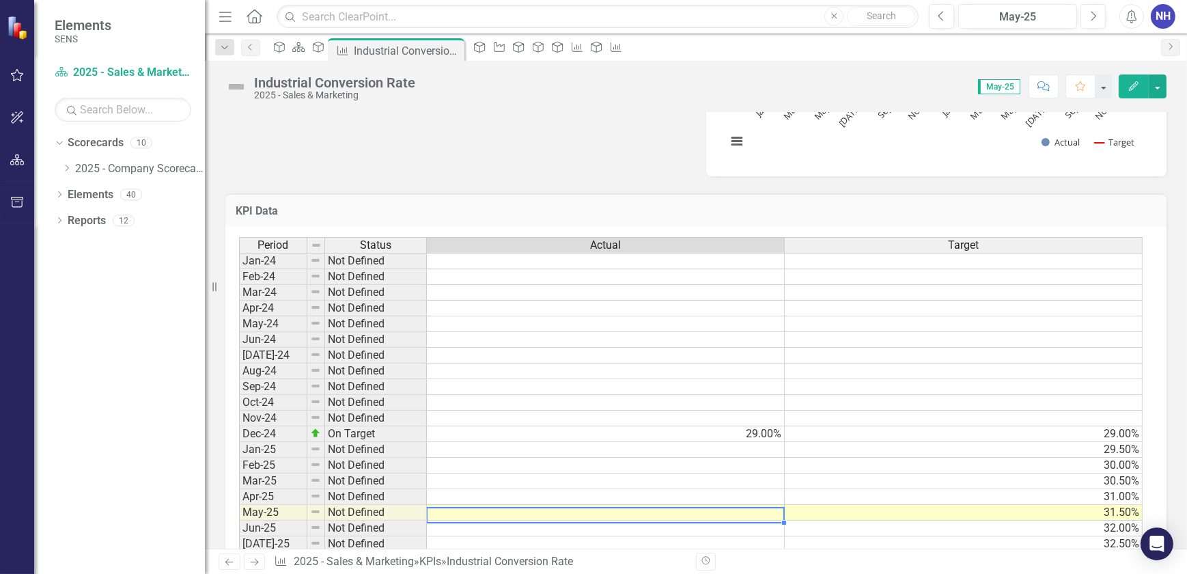
click at [479, 514] on td at bounding box center [606, 513] width 358 height 16
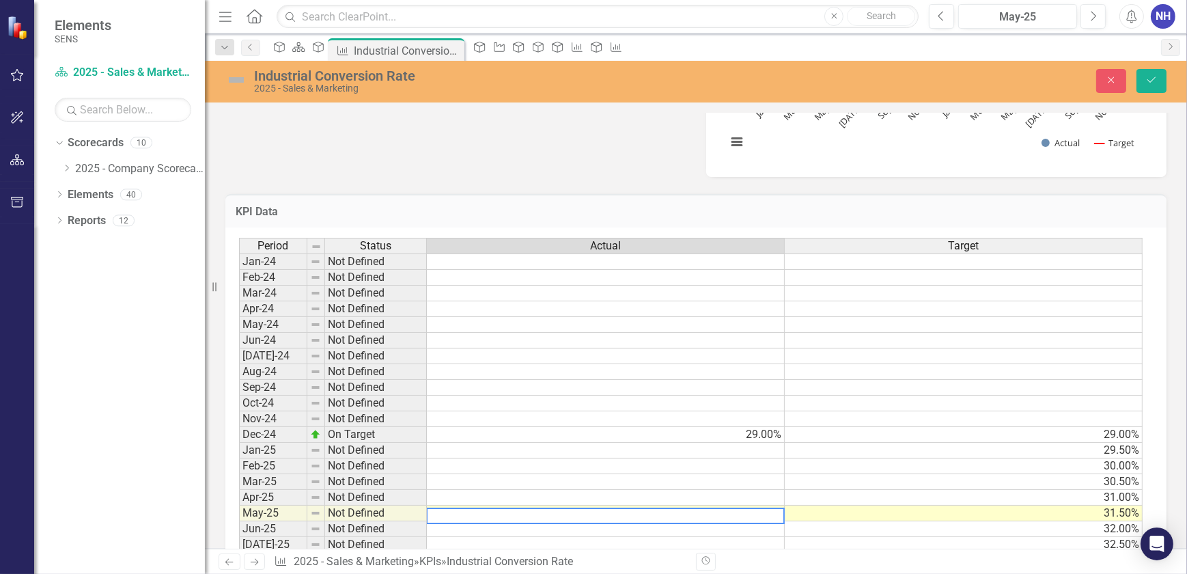
click at [557, 483] on td at bounding box center [606, 482] width 358 height 16
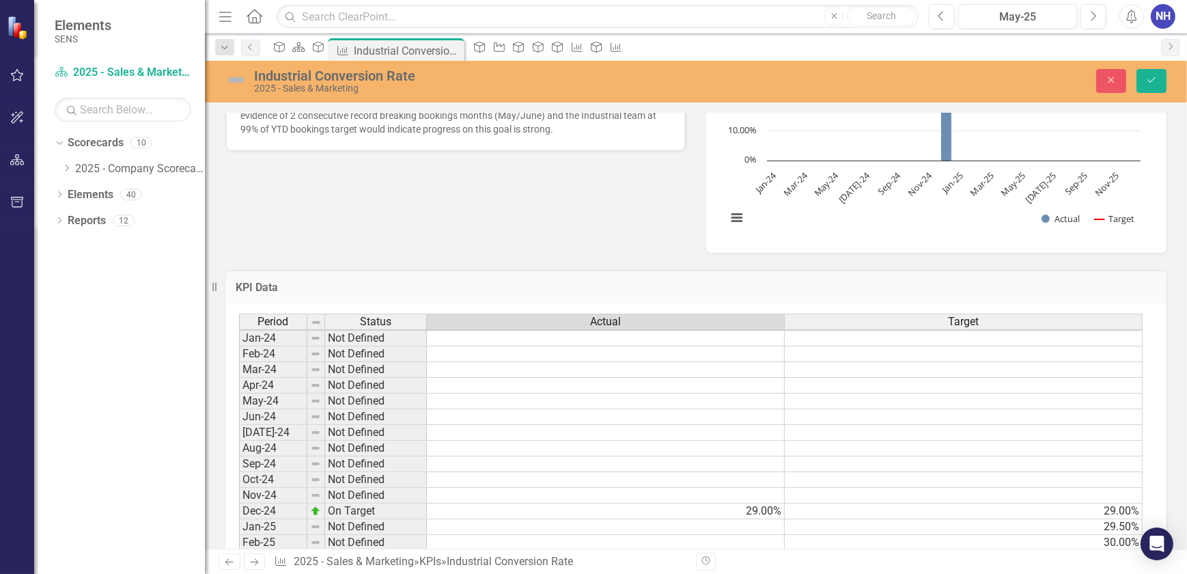
scroll to position [541, 0]
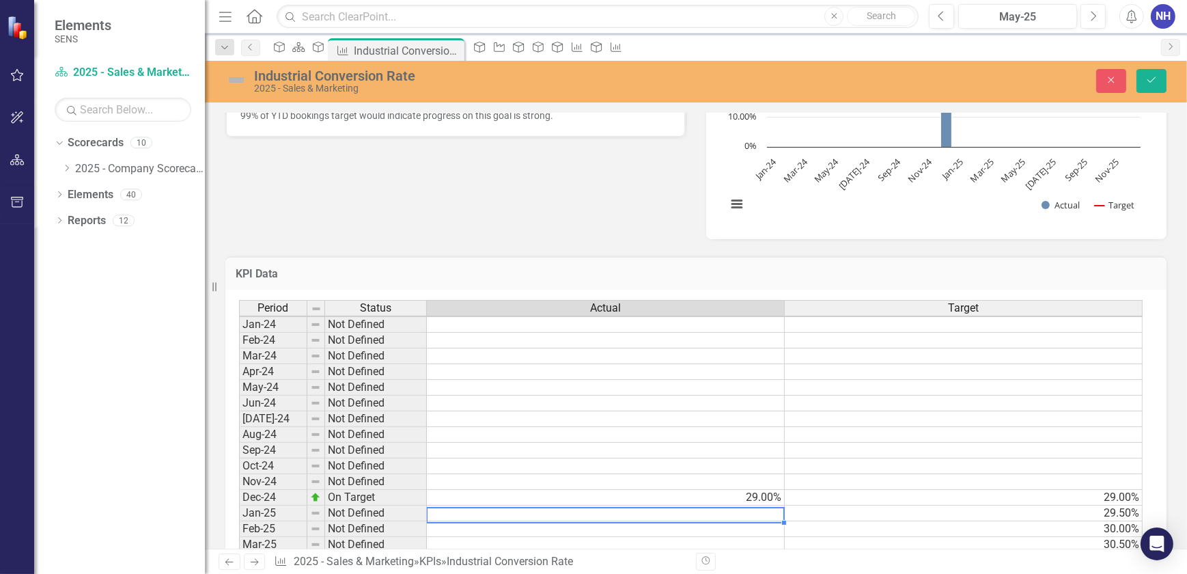
click at [751, 516] on td at bounding box center [606, 513] width 358 height 16
click at [749, 513] on td at bounding box center [606, 513] width 358 height 16
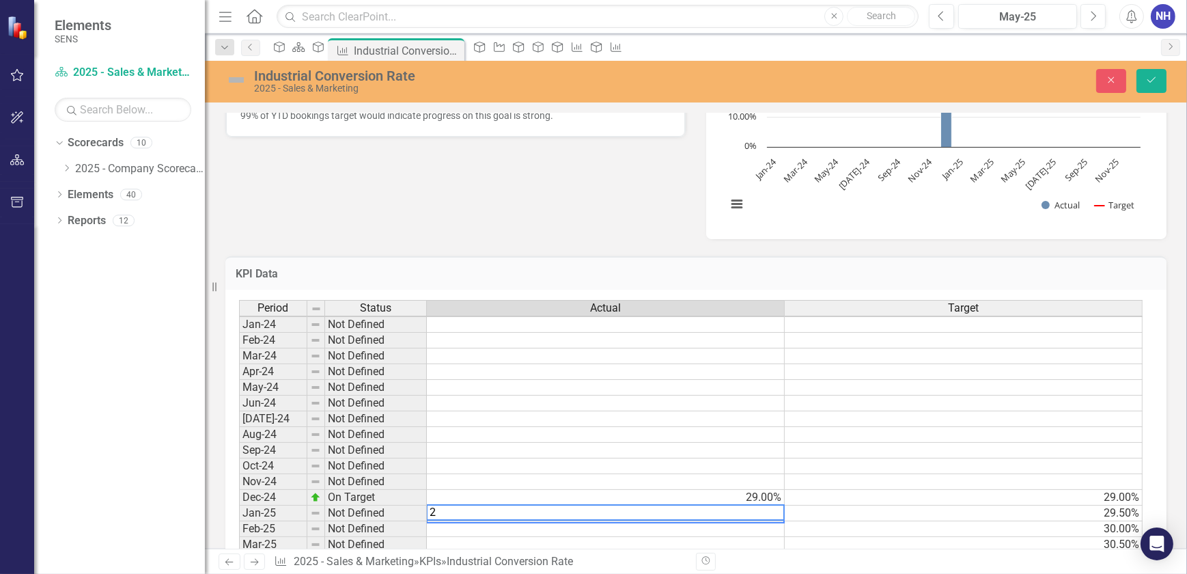
type textarea "29"
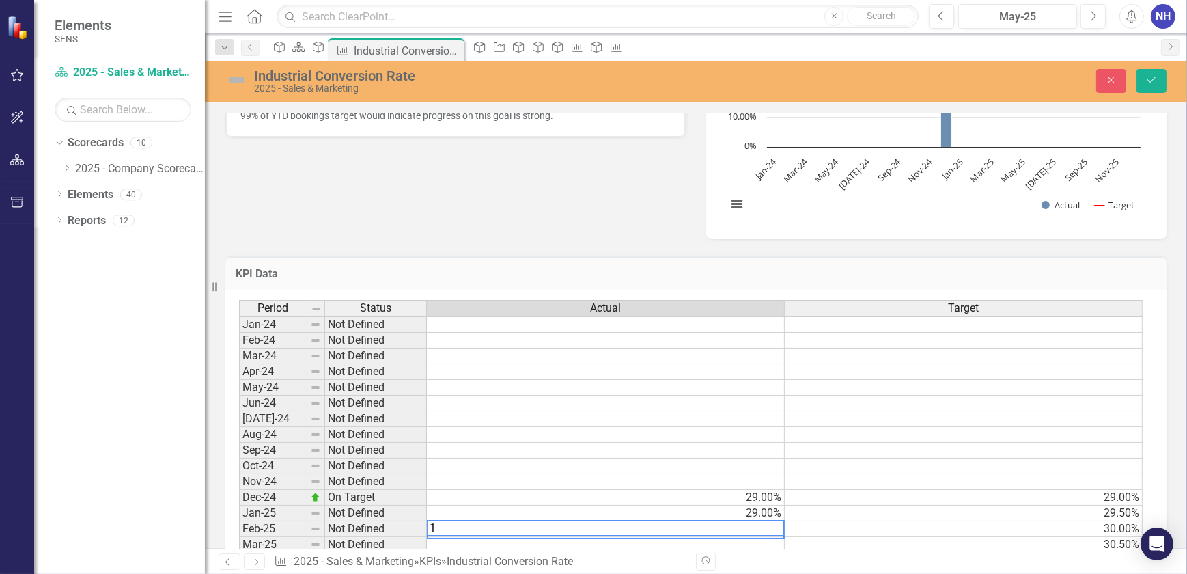
type textarea "18"
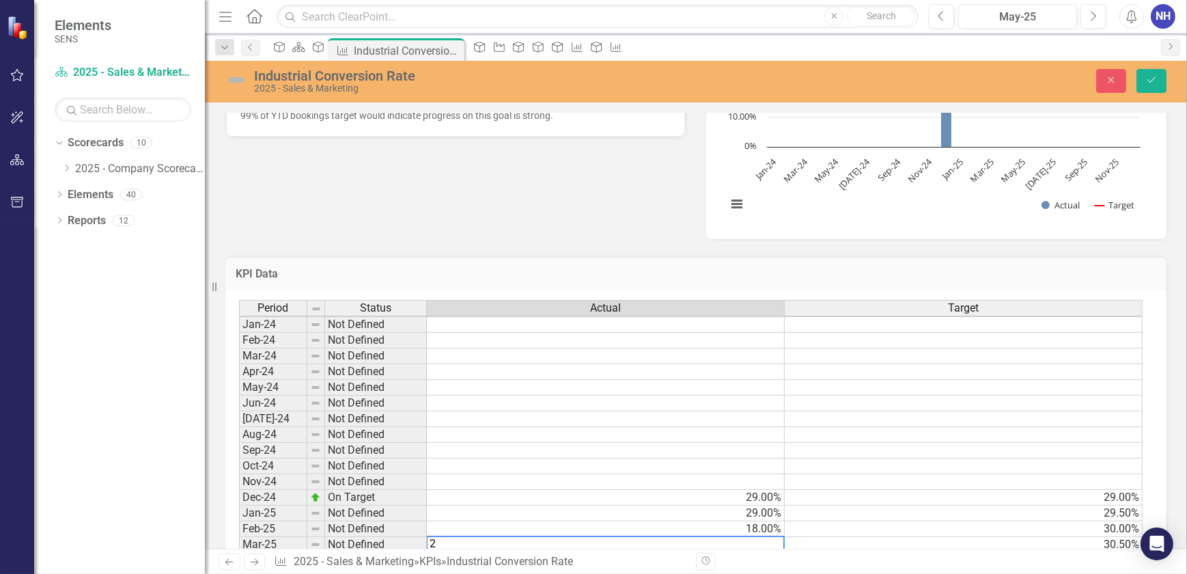
scroll to position [542, 0]
type textarea "27"
type textarea "32"
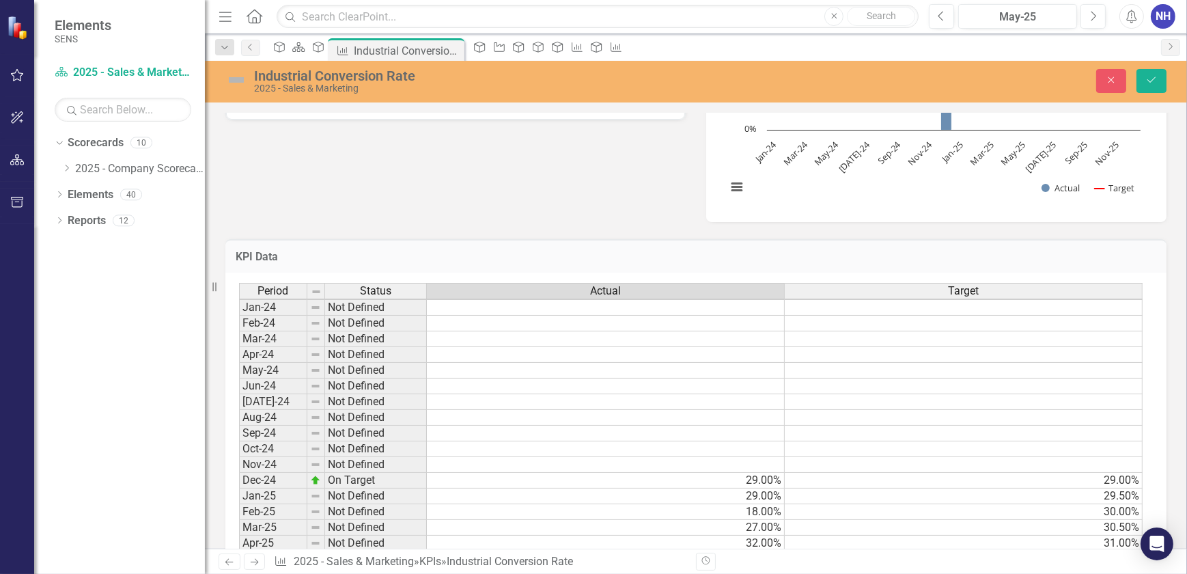
scroll to position [574, 0]
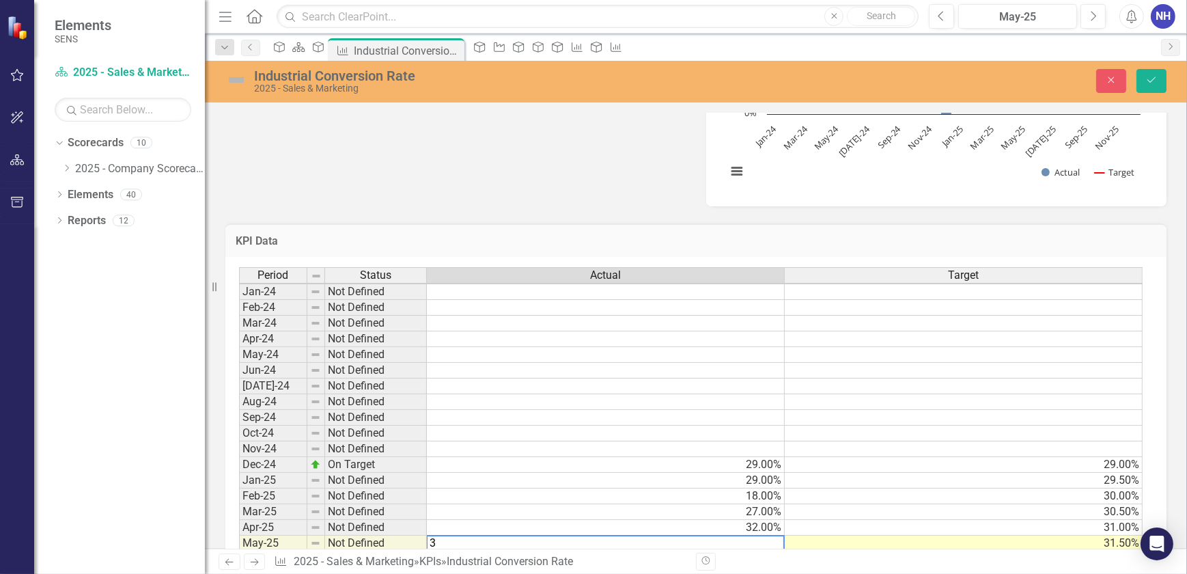
type textarea "33"
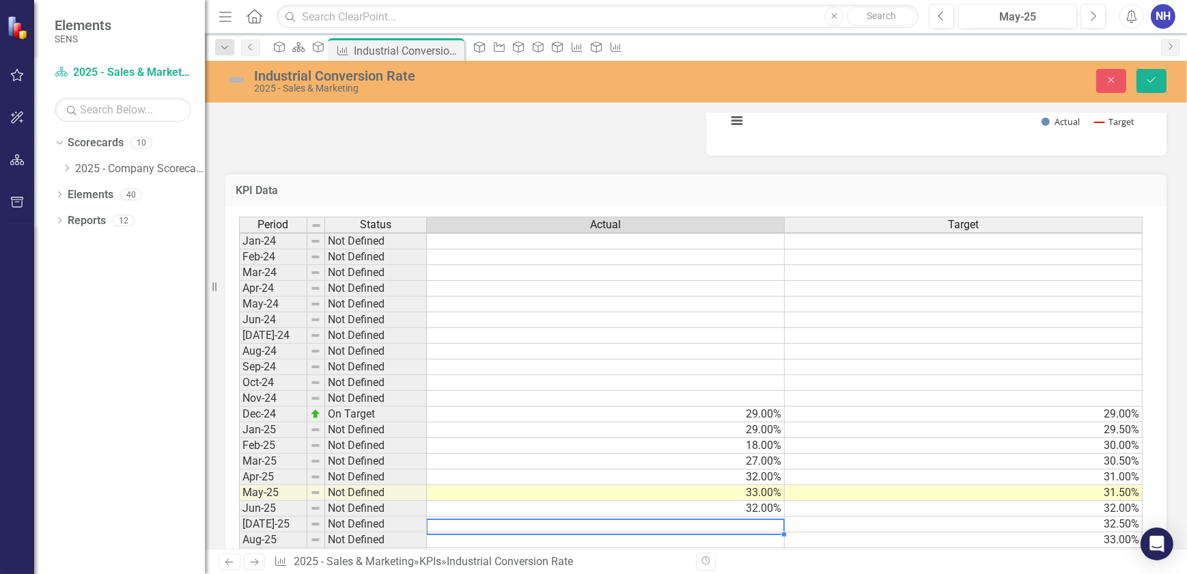
scroll to position [652, 0]
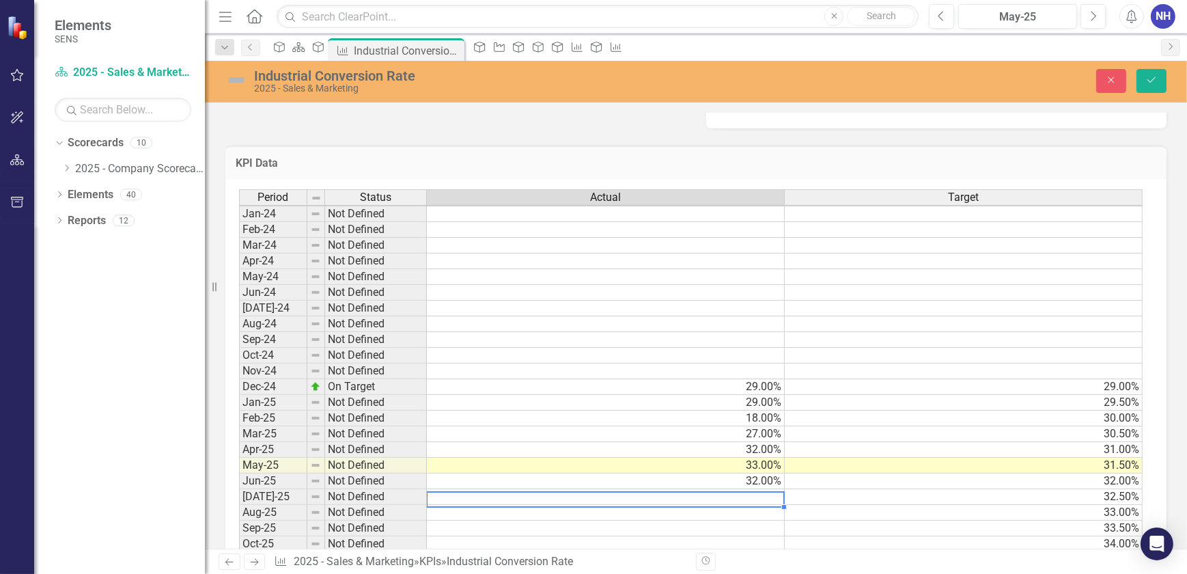
click at [770, 498] on td at bounding box center [606, 497] width 358 height 16
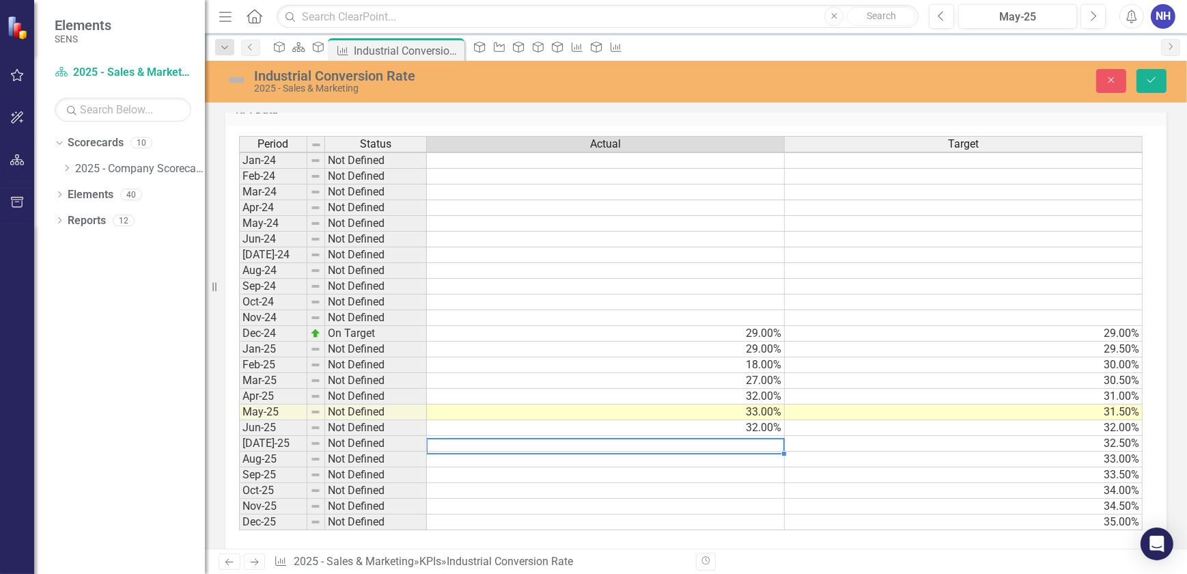
scroll to position [714, 0]
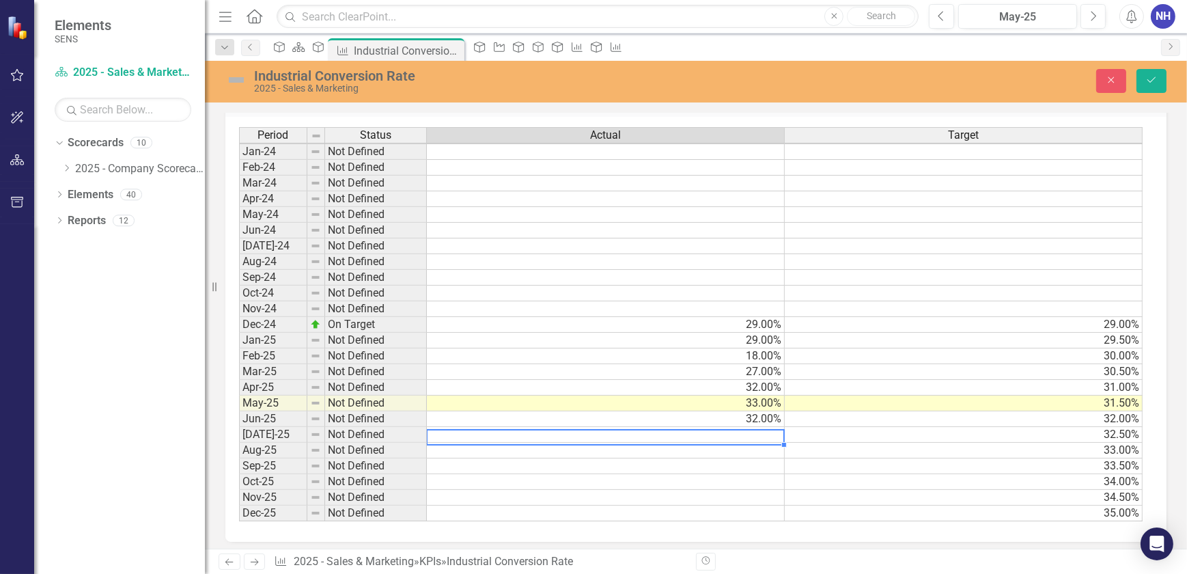
click at [759, 435] on td at bounding box center [606, 435] width 358 height 16
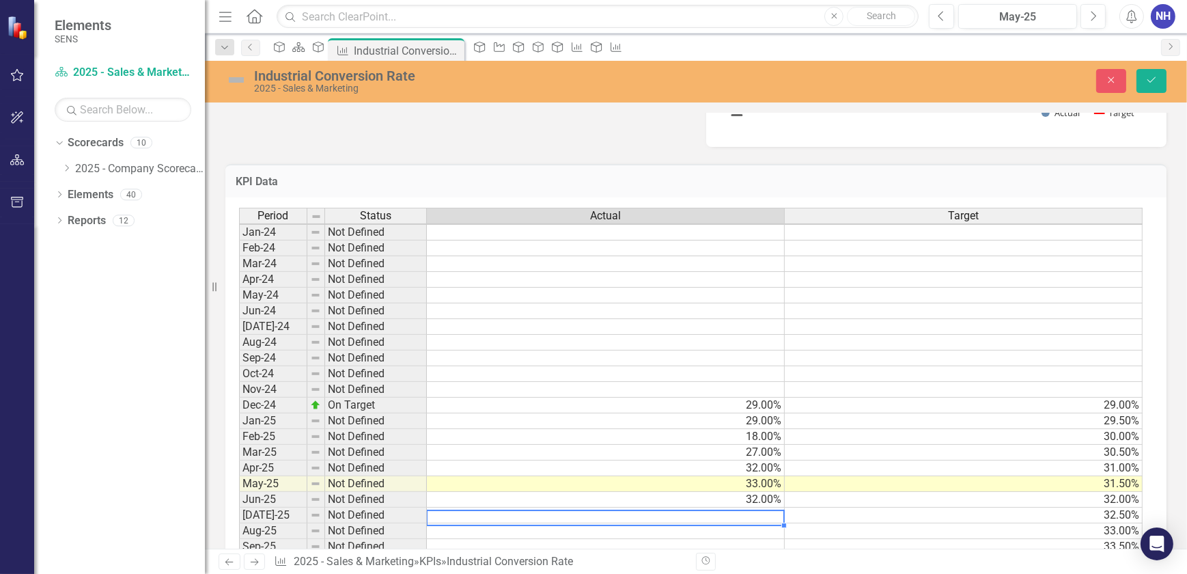
scroll to position [652, 0]
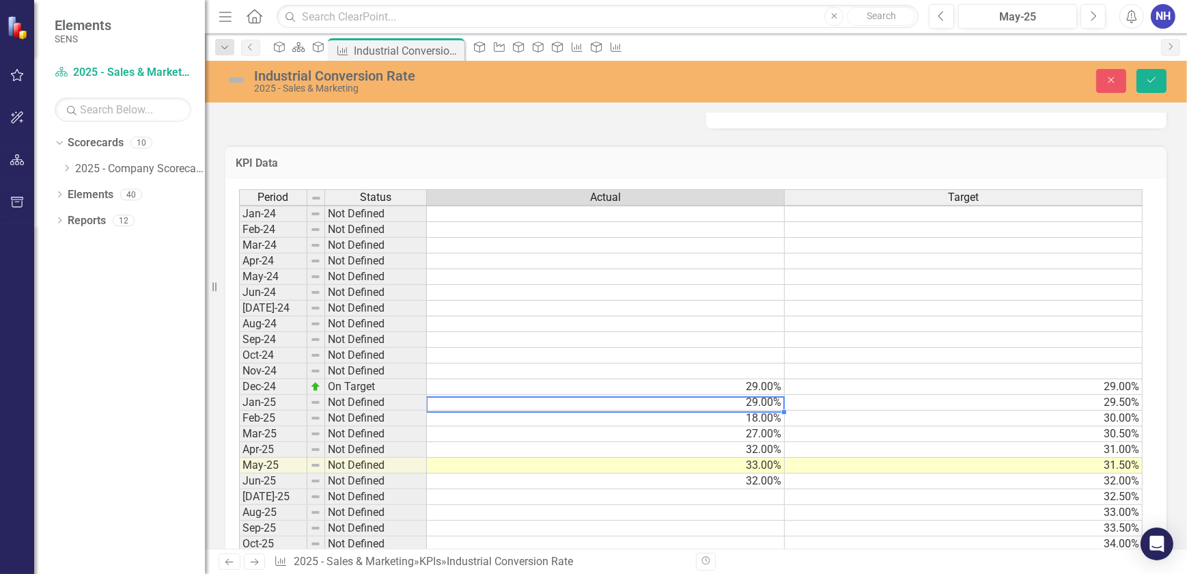
click at [738, 398] on td "29.00%" at bounding box center [606, 403] width 358 height 16
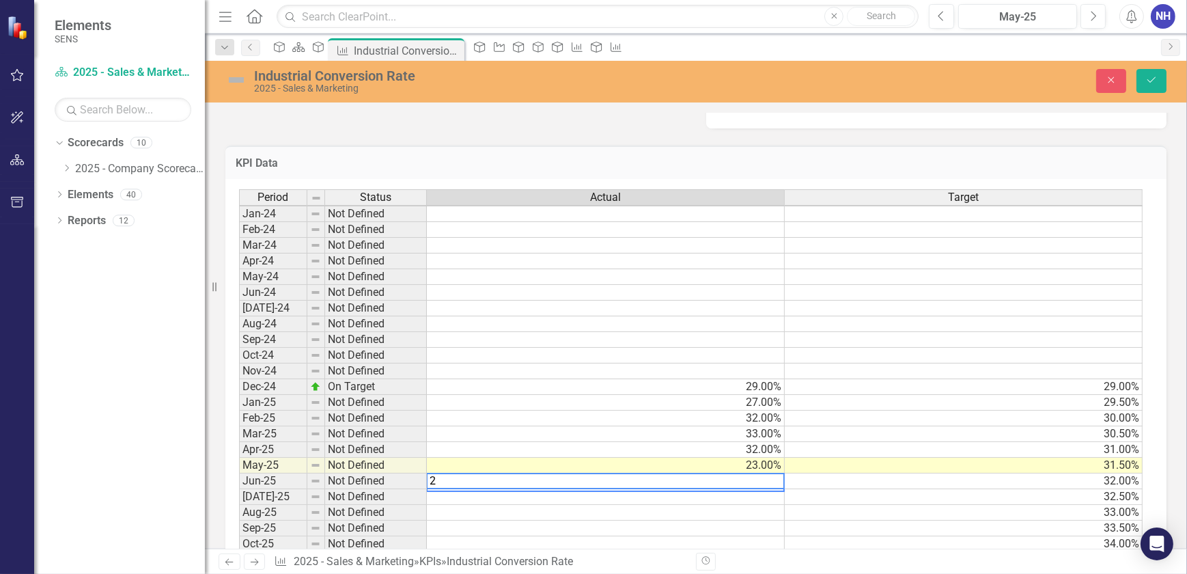
type textarea "28"
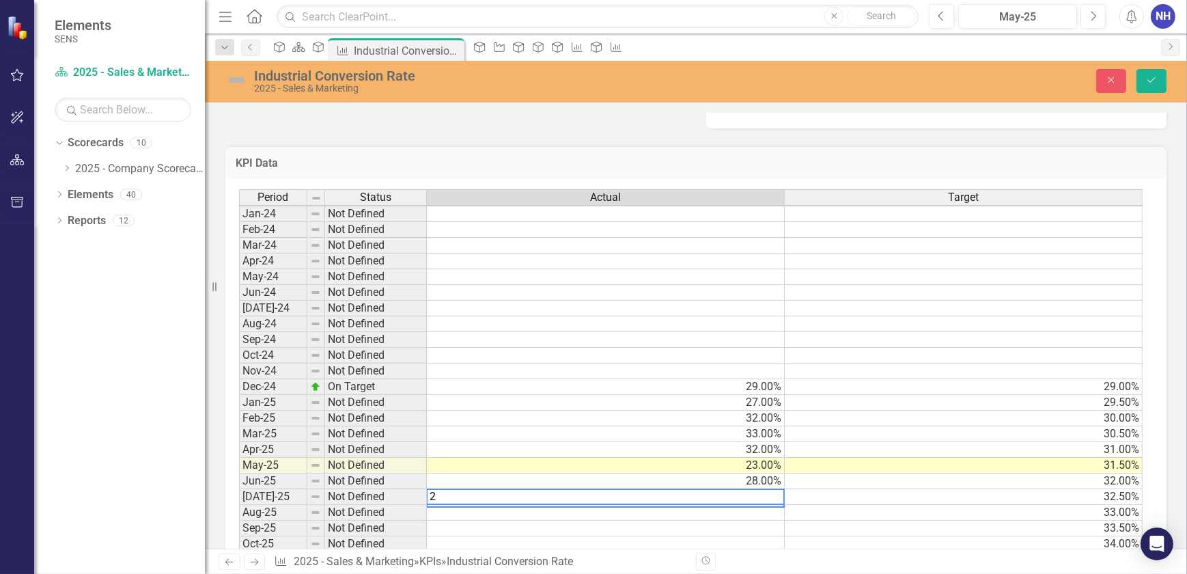
type textarea "27"
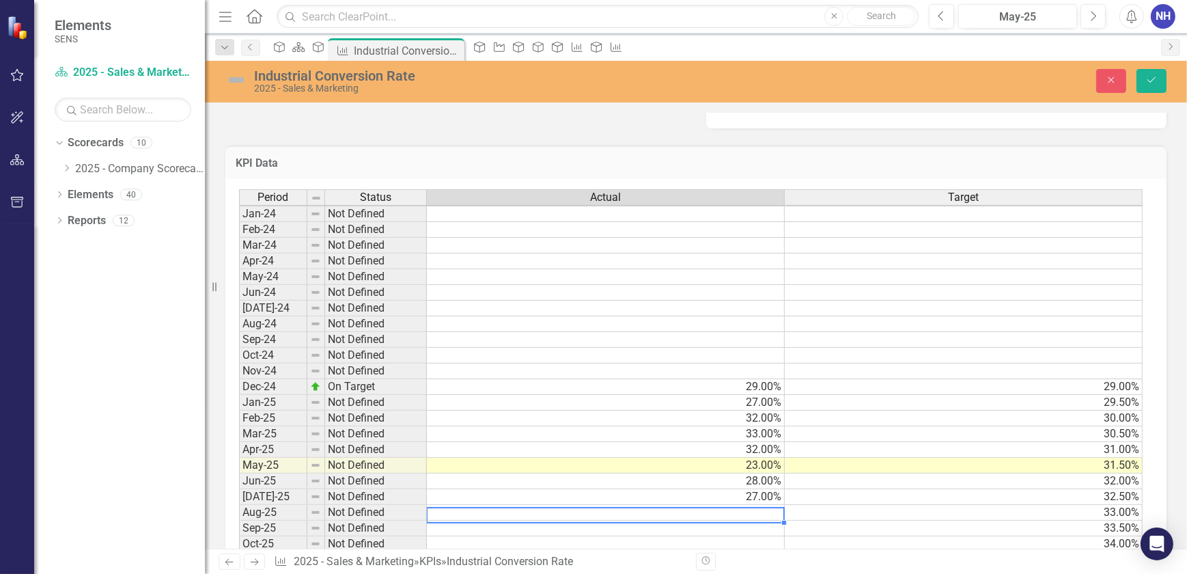
type textarea "33"
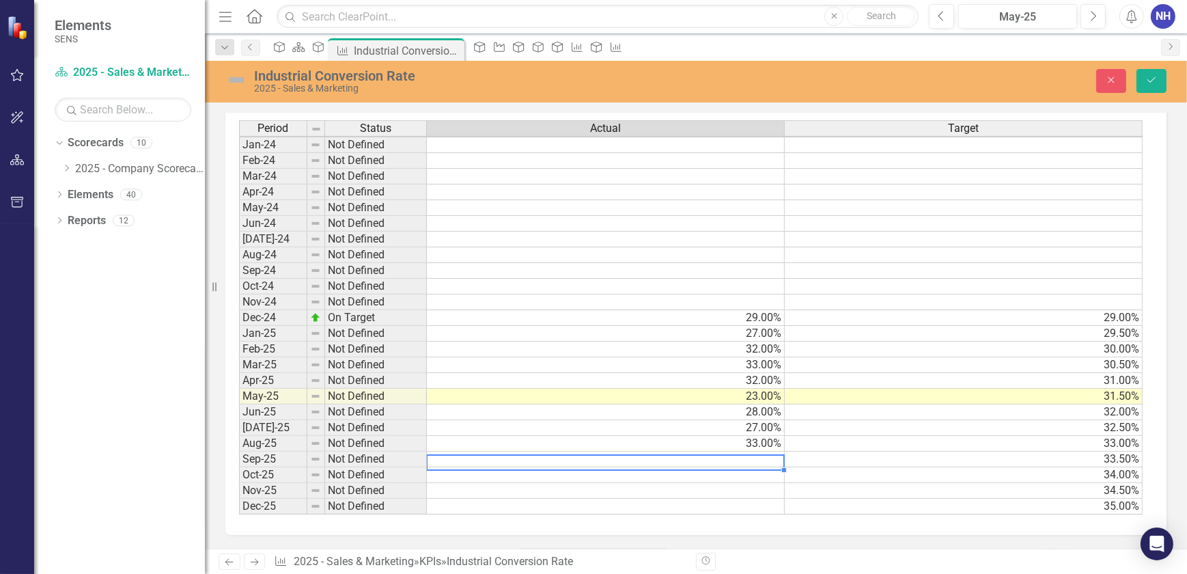
scroll to position [729, 0]
click at [764, 436] on td "33.00%" at bounding box center [606, 444] width 358 height 16
click at [587, 451] on td at bounding box center [606, 459] width 358 height 16
click at [595, 436] on td "33.00%" at bounding box center [606, 444] width 358 height 16
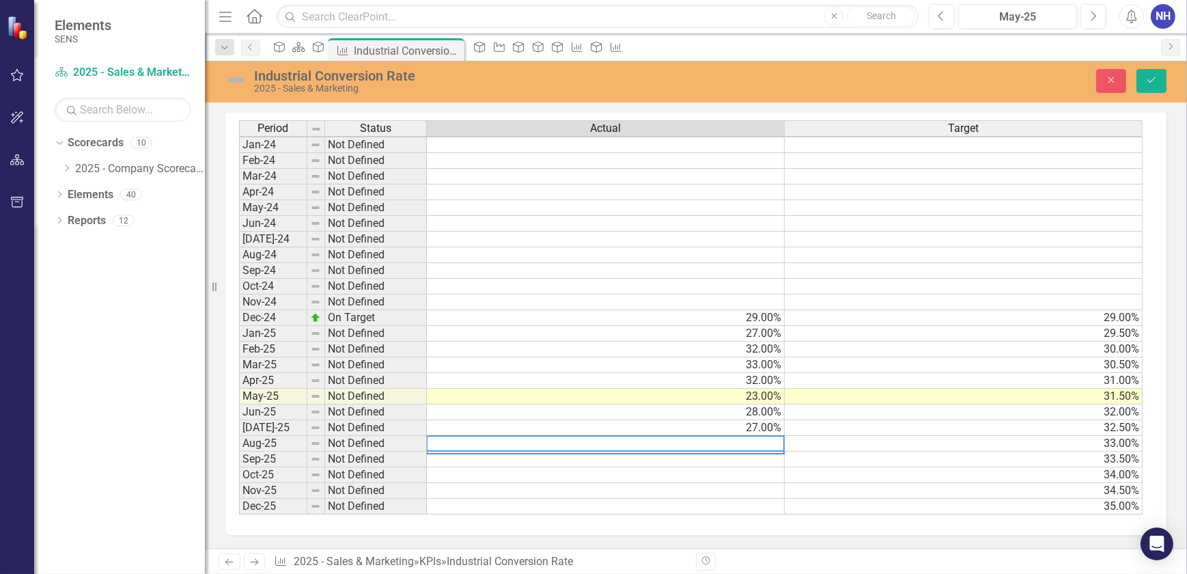
click at [851, 437] on td "33.00%" at bounding box center [964, 444] width 358 height 16
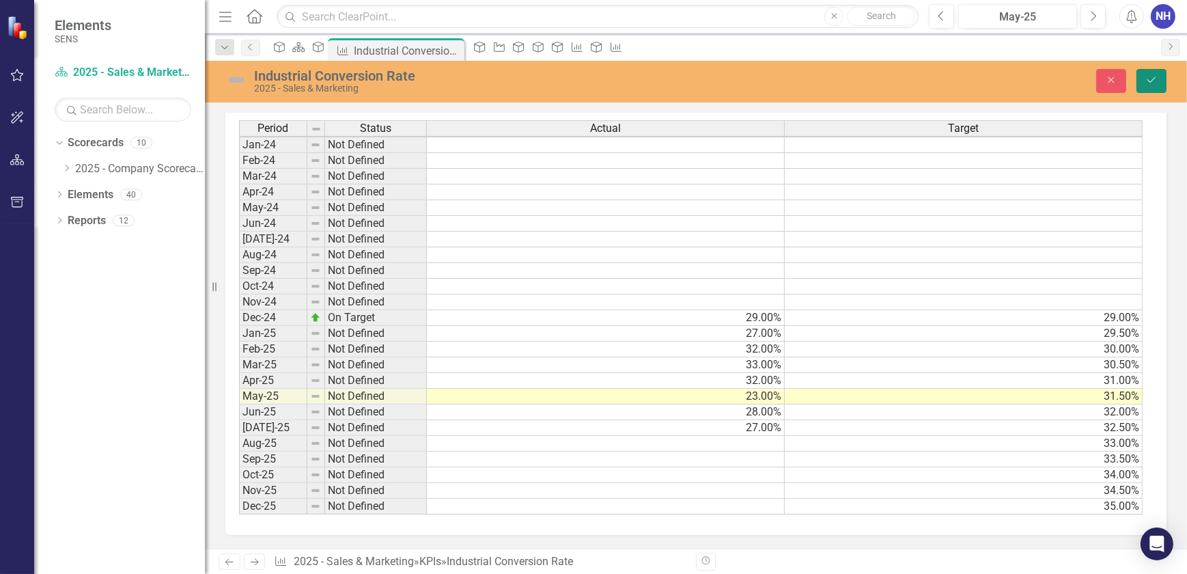
click at [1158, 79] on button "Save" at bounding box center [1151, 81] width 30 height 24
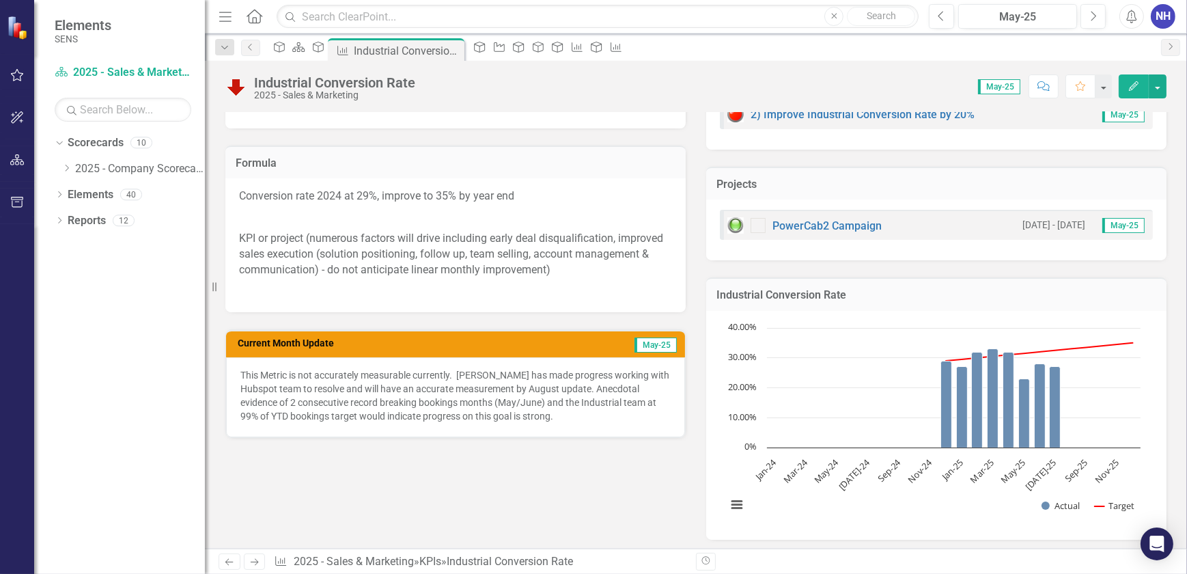
scroll to position [248, 0]
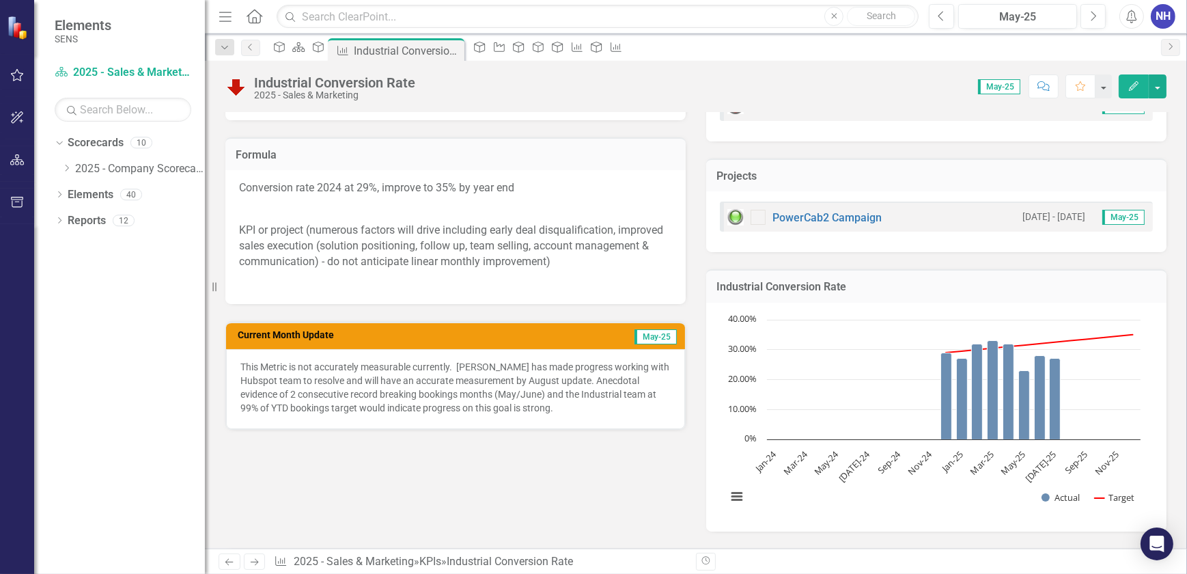
click at [432, 401] on p "This Metric is not accurately measurable currently. [PERSON_NAME] has made prog…" at bounding box center [455, 387] width 430 height 55
click at [430, 404] on p "This Metric is not accurately measurable currently. [PERSON_NAME] has made prog…" at bounding box center [455, 387] width 430 height 55
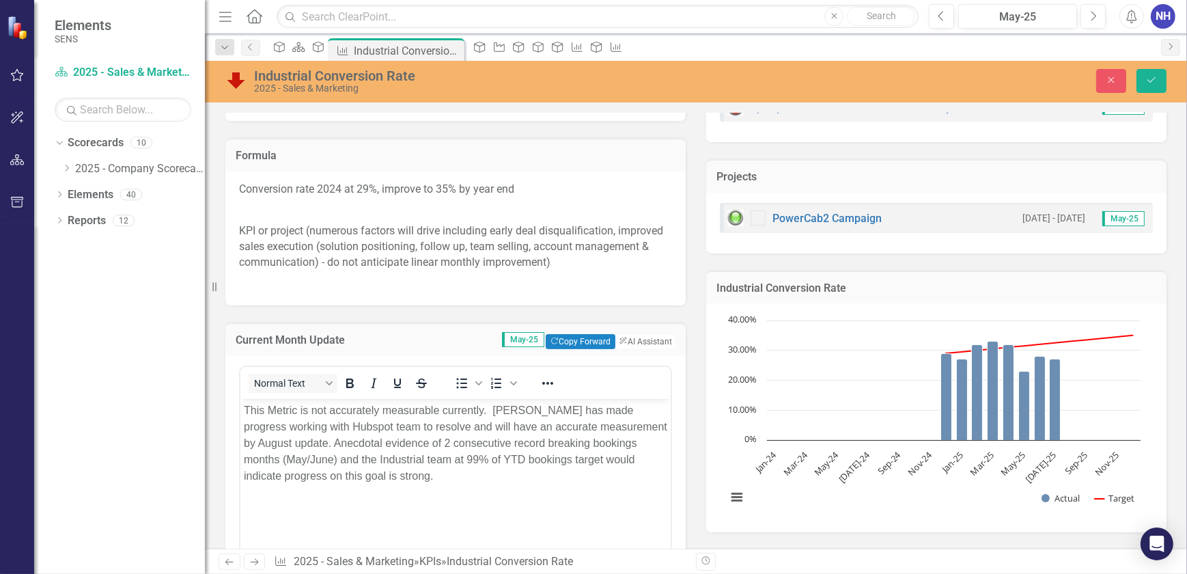
scroll to position [0, 0]
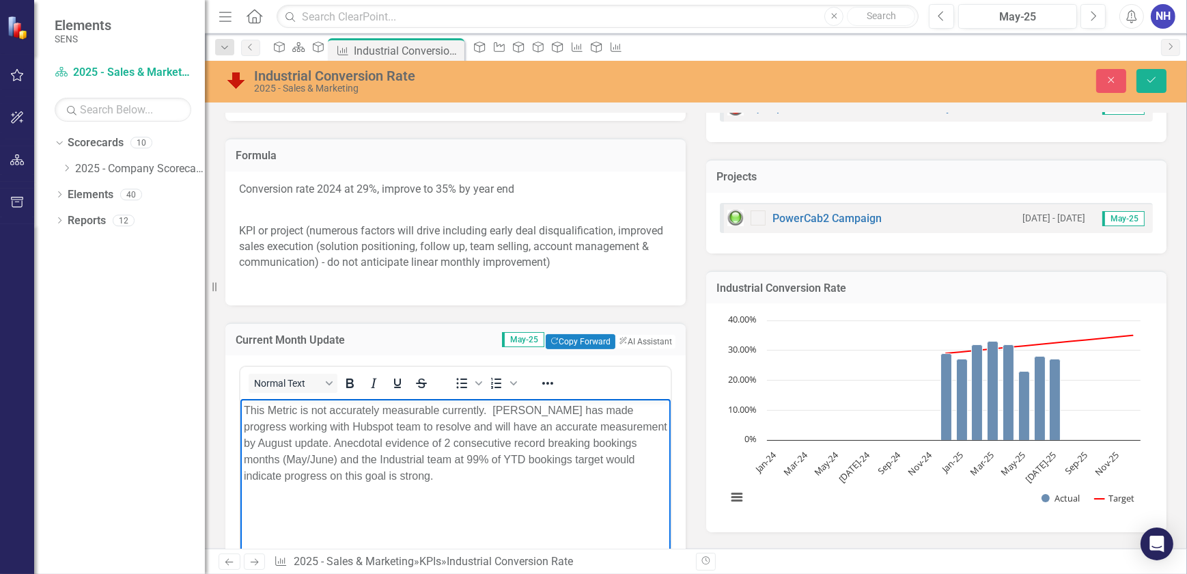
click at [329, 410] on p "This Metric is not accurately measurable currently. [PERSON_NAME] has made prog…" at bounding box center [454, 443] width 423 height 82
click at [393, 404] on p "This Metric is not accurately measurable currently. [PERSON_NAME] has made prog…" at bounding box center [454, 443] width 423 height 82
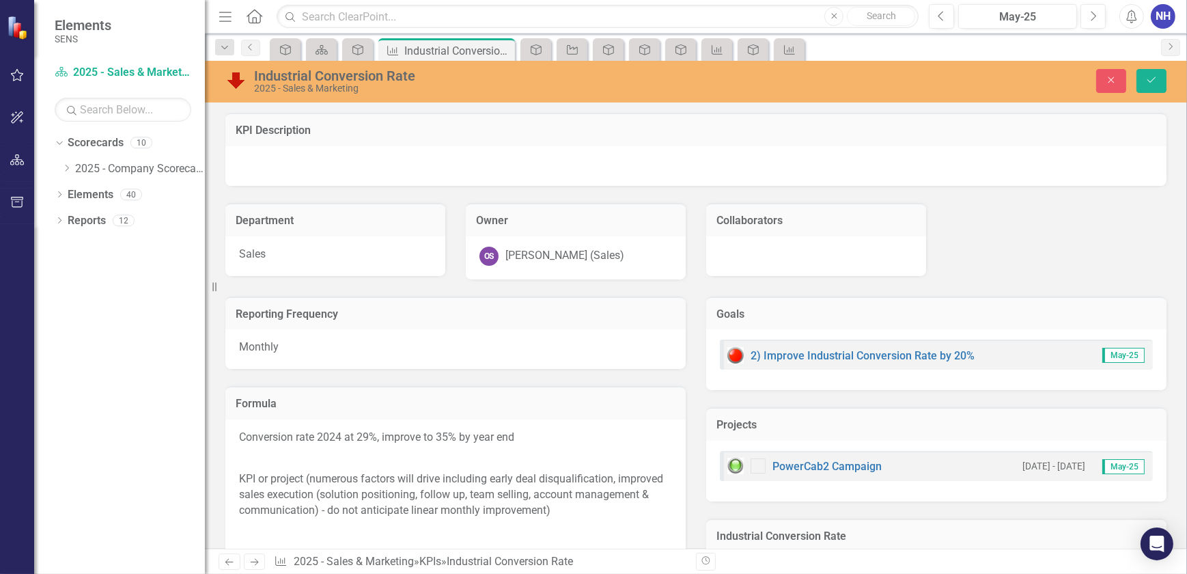
scroll to position [248, 0]
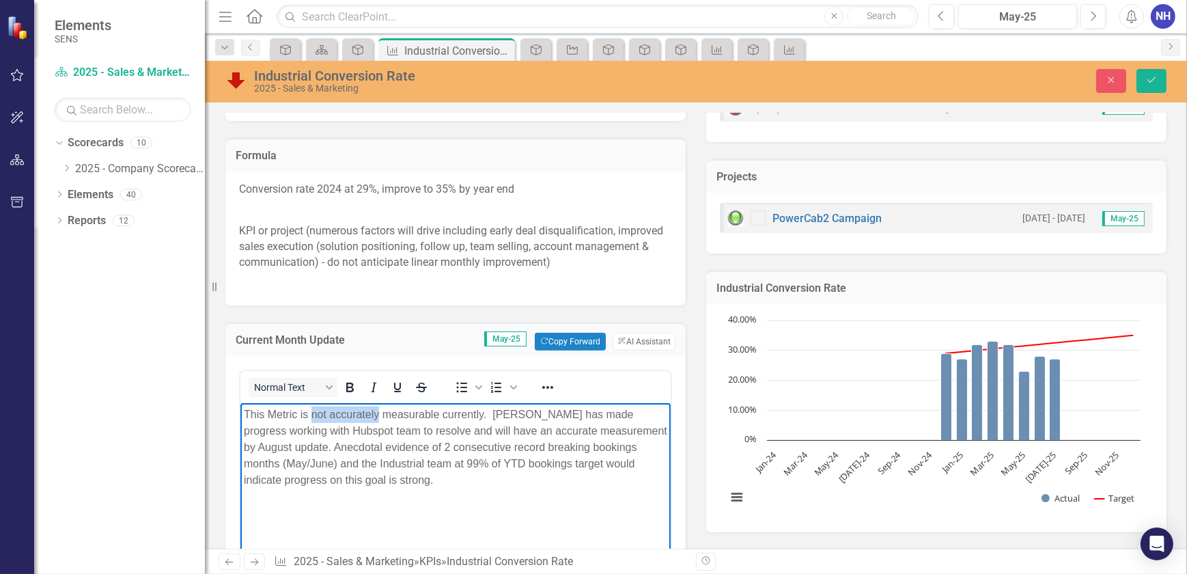
drag, startPoint x: 378, startPoint y: 411, endPoint x: 309, endPoint y: 413, distance: 69.0
click at [309, 413] on p "This Metric is not accurately measurable currently. [PERSON_NAME] has made prog…" at bounding box center [454, 447] width 423 height 82
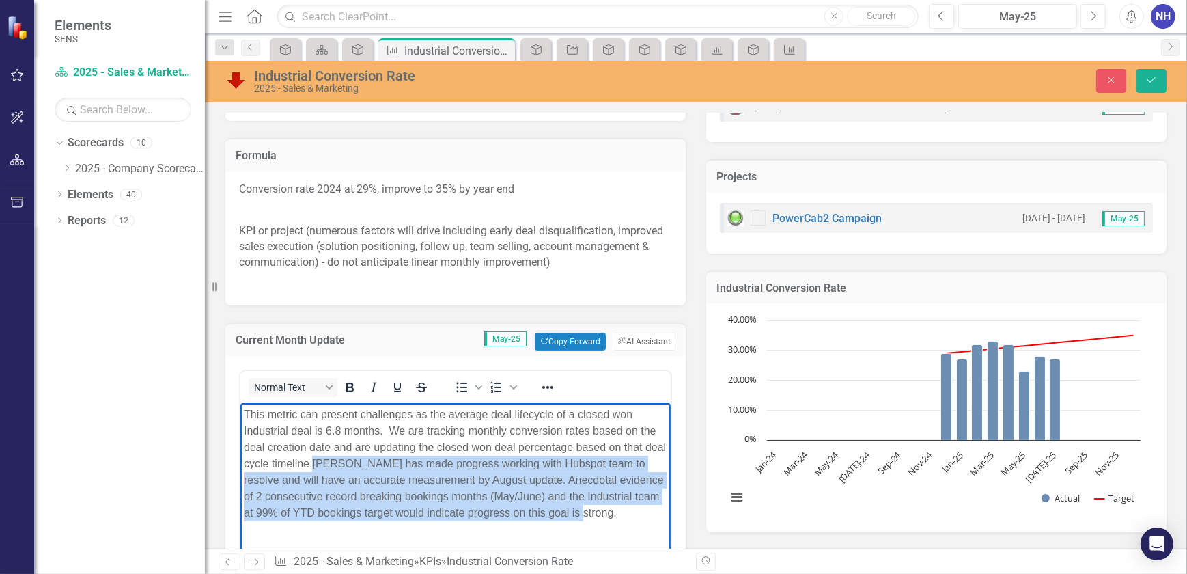
drag, startPoint x: 621, startPoint y: 512, endPoint x: 335, endPoint y: 460, distance: 290.8
click at [335, 460] on p "This metric can present challenges as the average deal lifecycle of a closed wo…" at bounding box center [454, 463] width 423 height 115
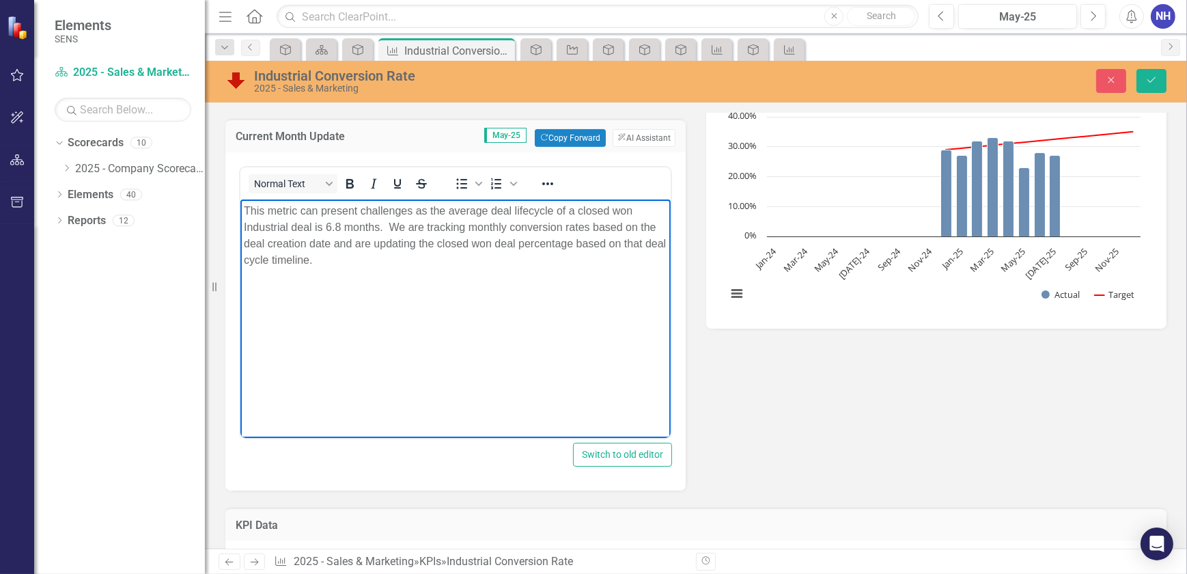
scroll to position [434, 0]
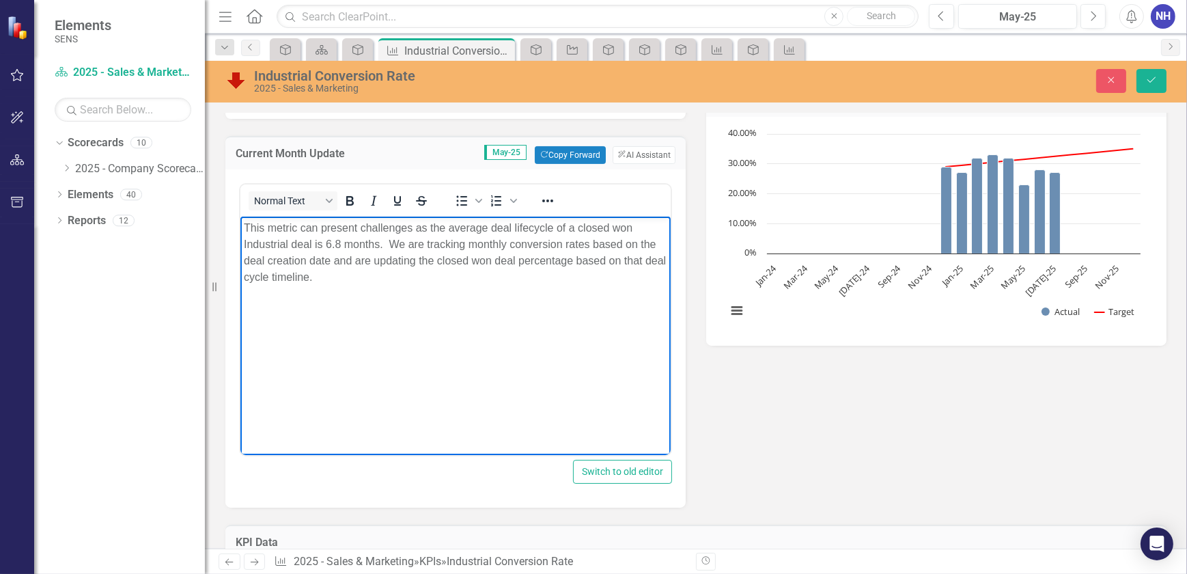
click at [358, 276] on p "This metric can present challenges as the average deal lifecycle of a closed wo…" at bounding box center [454, 252] width 423 height 66
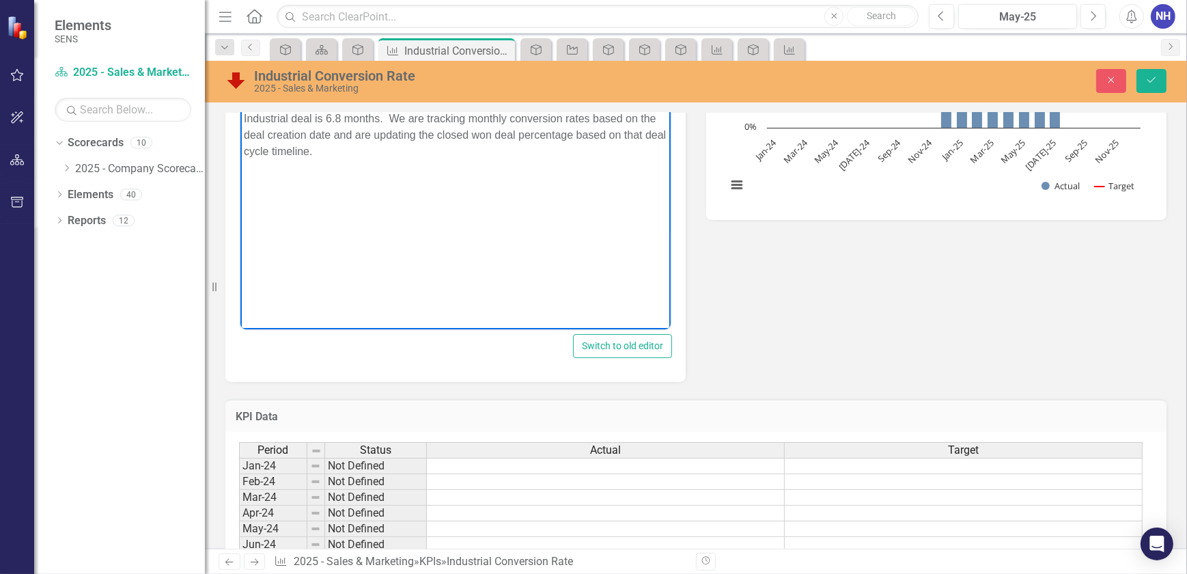
scroll to position [559, 0]
click at [346, 154] on p "This metric can present challenges as the average deal lifecycle of a closed wo…" at bounding box center [454, 128] width 423 height 66
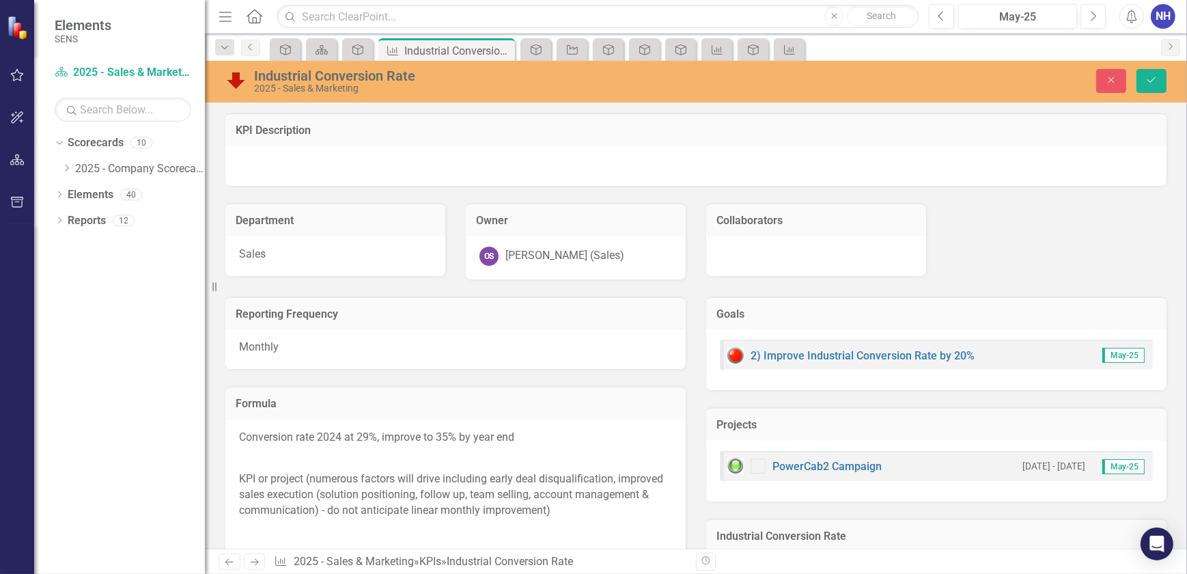
scroll to position [331, 0]
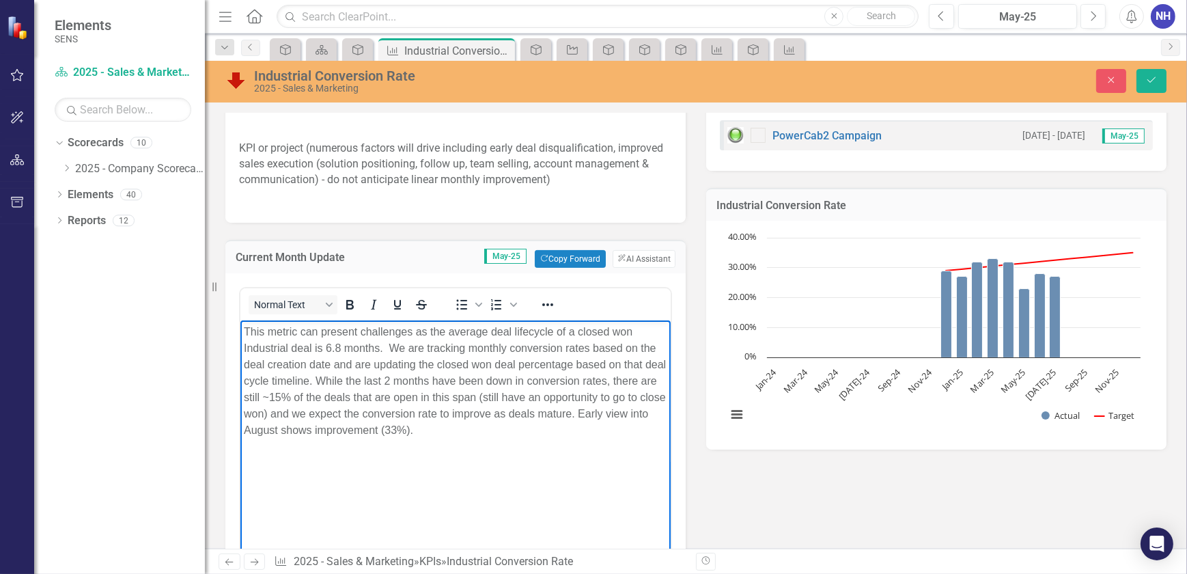
click at [404, 433] on p "This metric can present challenges as the average deal lifecycle of a closed wo…" at bounding box center [454, 380] width 423 height 115
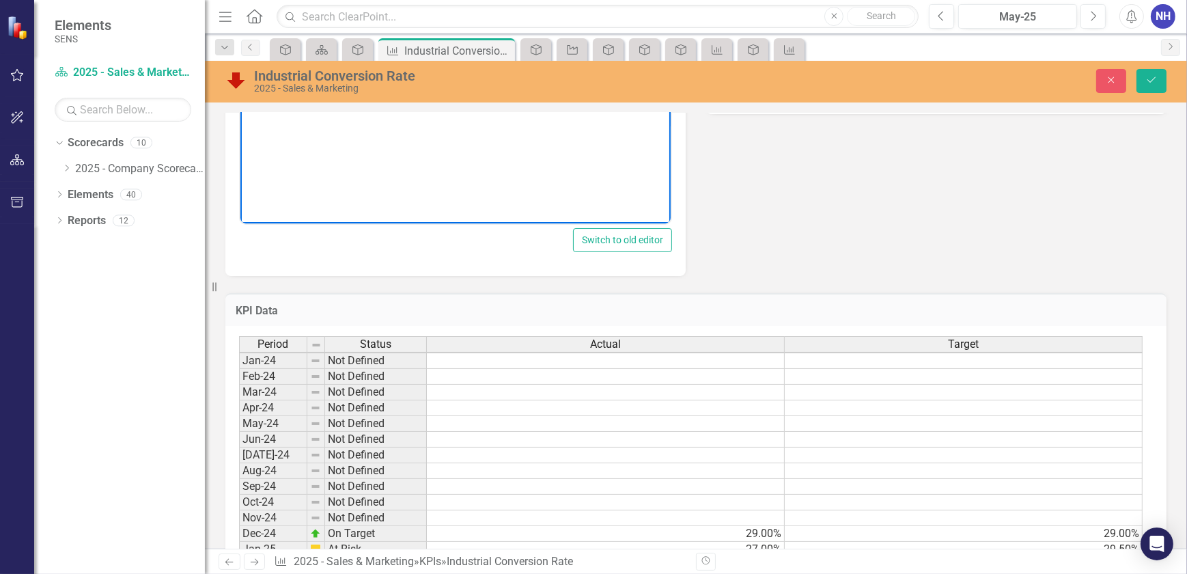
scroll to position [703, 0]
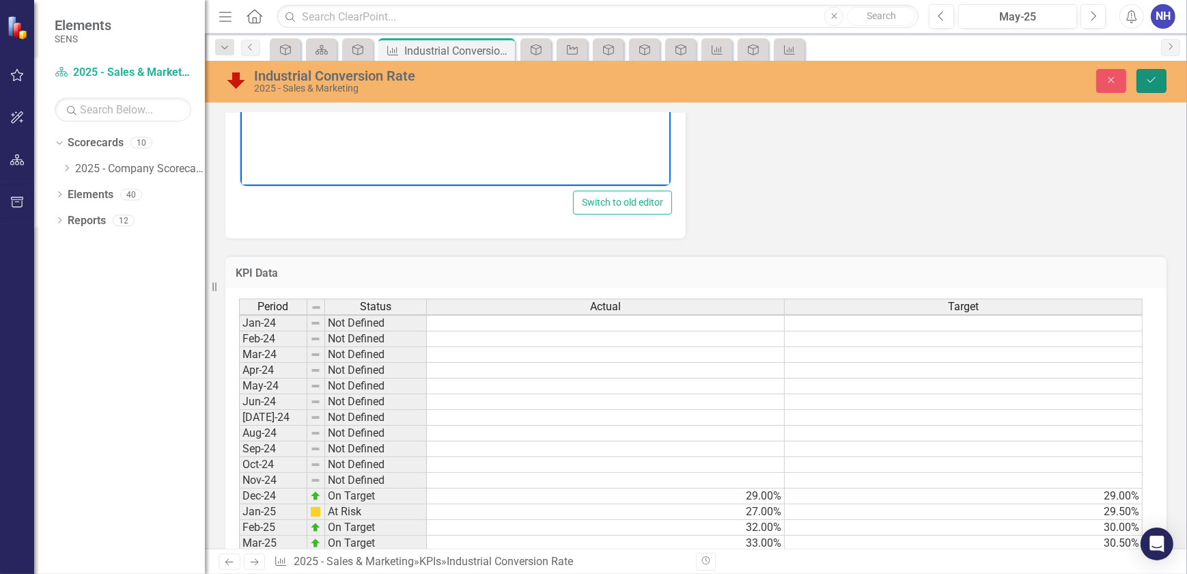
click at [1151, 86] on button "Save" at bounding box center [1151, 81] width 30 height 24
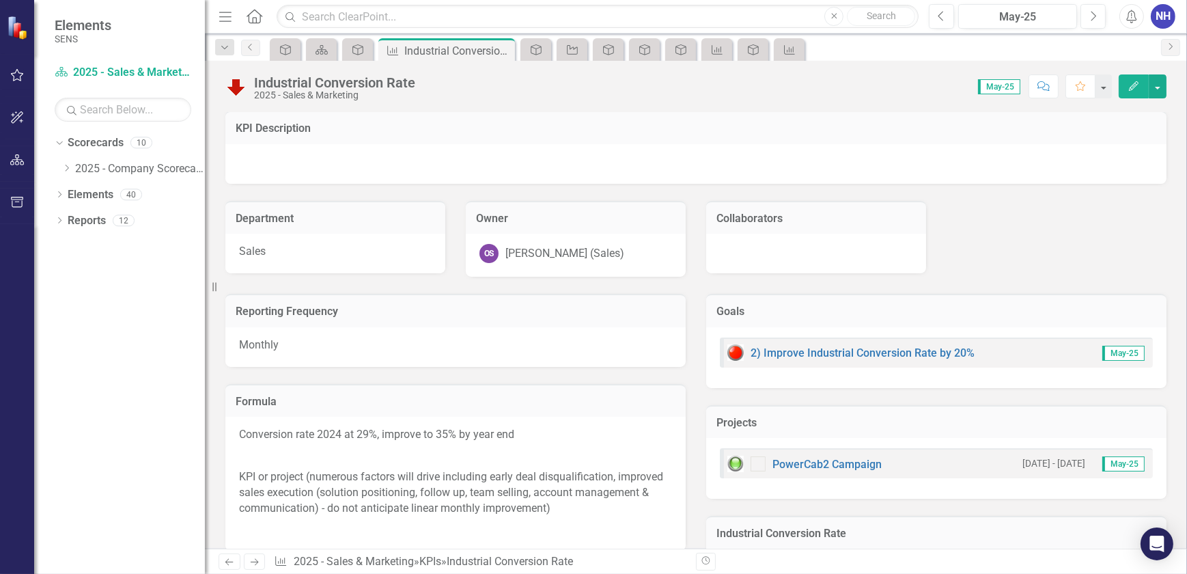
scroll to position [0, 0]
drag, startPoint x: 429, startPoint y: 92, endPoint x: 437, endPoint y: 79, distance: 15.9
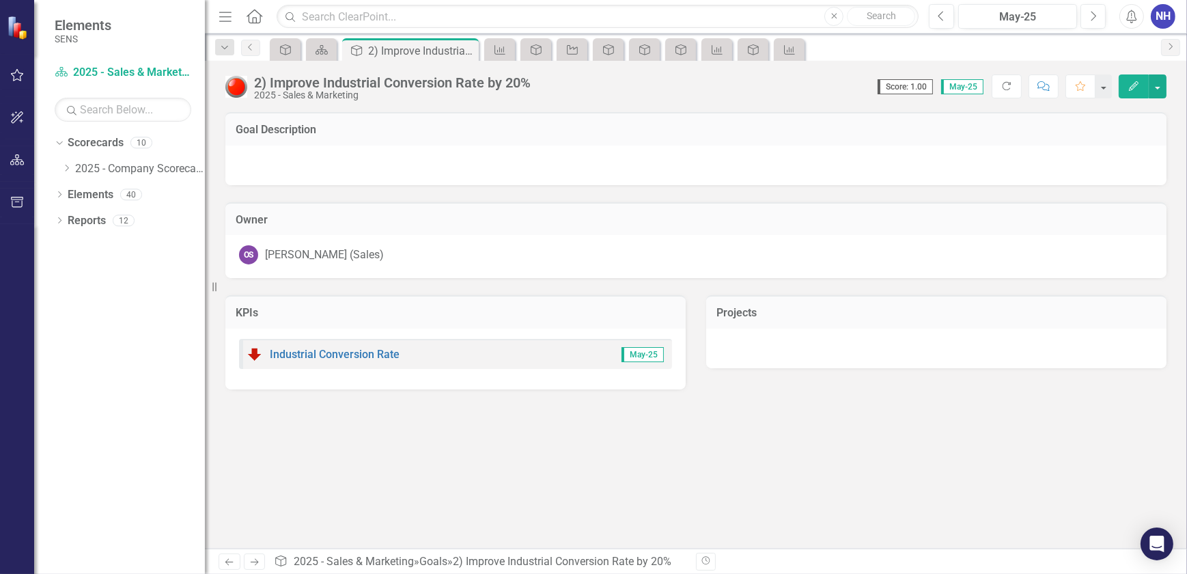
drag, startPoint x: 343, startPoint y: 167, endPoint x: 333, endPoint y: 170, distance: 10.2
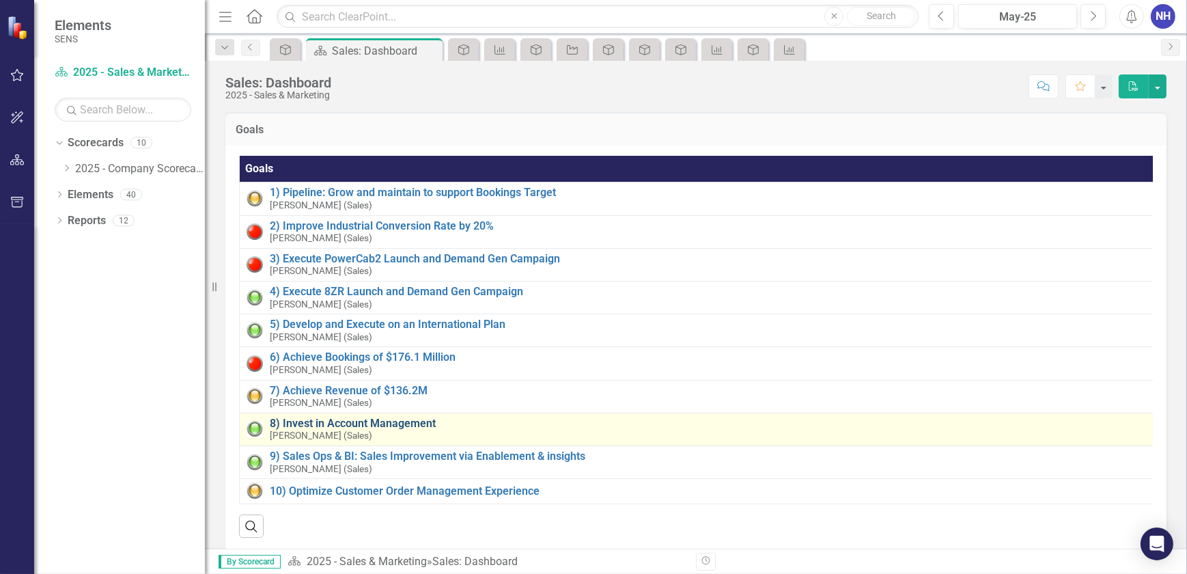
click at [393, 417] on link "8) Invest in Account Management" at bounding box center [712, 423] width 884 height 12
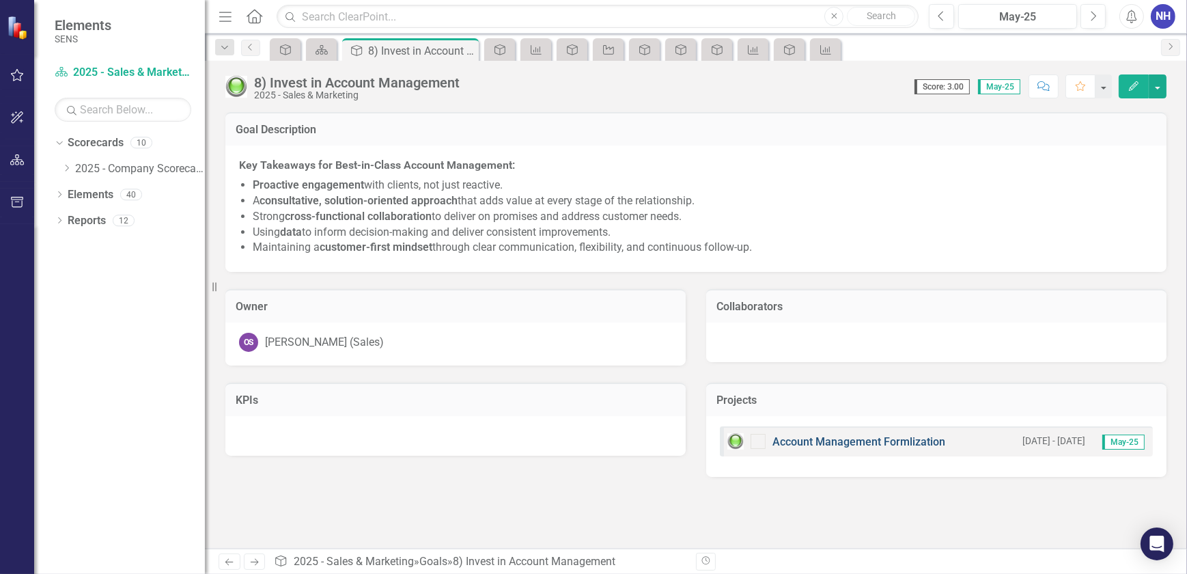
click at [850, 443] on link "Account Management Formlization" at bounding box center [858, 441] width 173 height 13
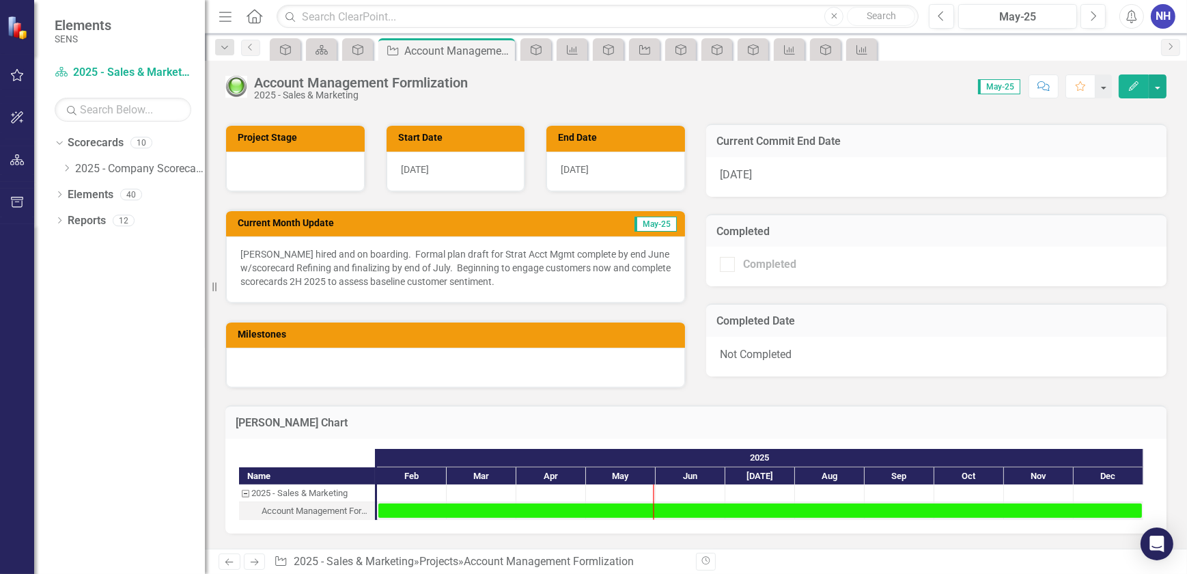
scroll to position [559, 0]
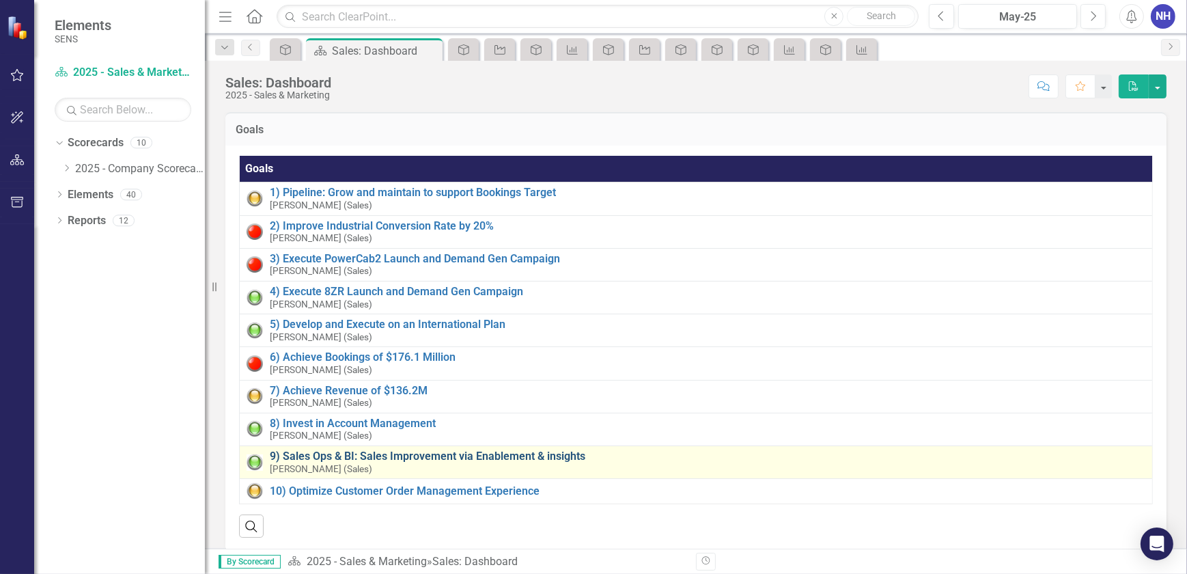
click at [400, 459] on link "9) Sales Ops & BI: Sales Improvement via Enablement & insights" at bounding box center [708, 456] width 876 height 12
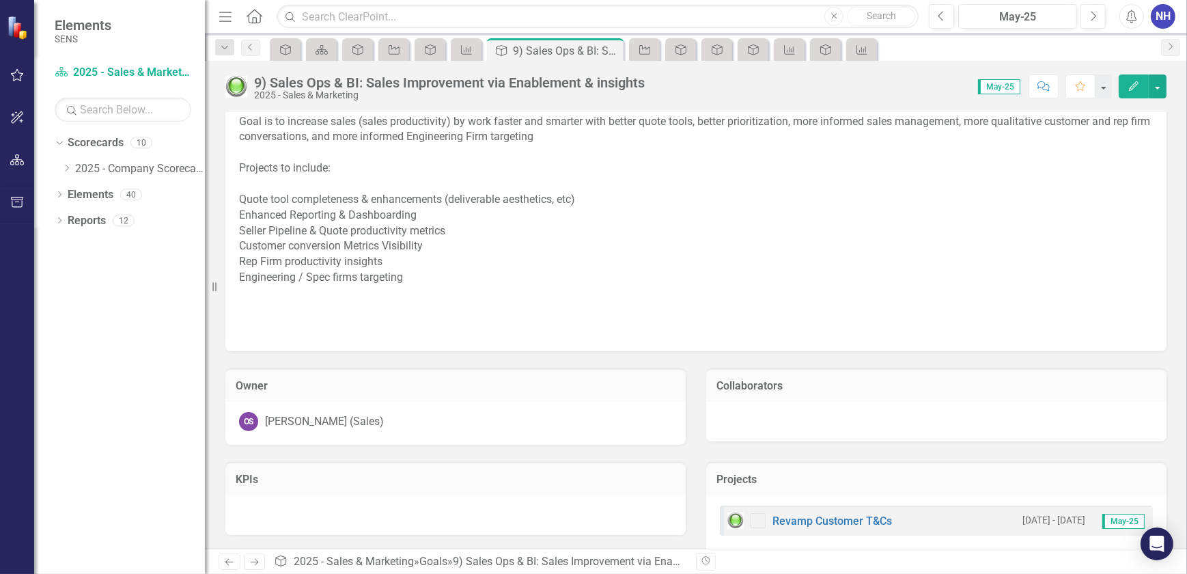
scroll to position [61, 0]
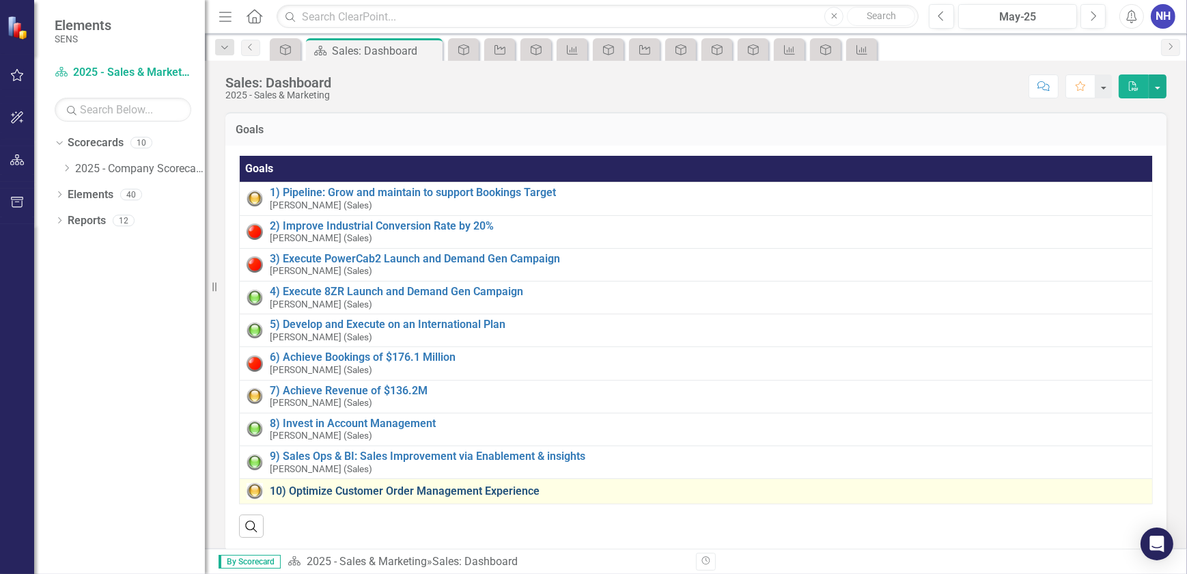
click at [385, 490] on link "10) Optimize Customer Order Management Experience" at bounding box center [708, 491] width 876 height 12
